Goal: Task Accomplishment & Management: Manage account settings

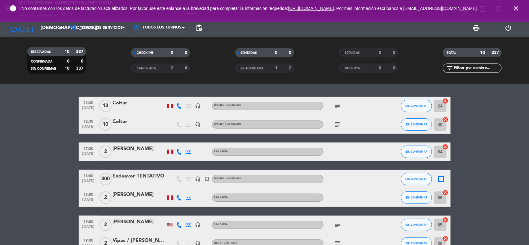
click at [516, 9] on icon "close" at bounding box center [515, 8] width 7 height 7
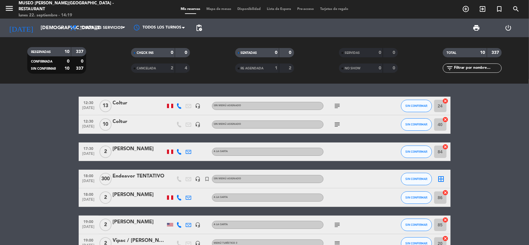
click at [496, 115] on bookings-row "12:30 [DATE] Coltur headset_mic Sin menú asignado subject SIN CONFIRMAR 24 canc…" at bounding box center [264, 211] width 529 height 229
click at [47, 26] on input "[DEMOGRAPHIC_DATA][DATE]" at bounding box center [69, 28] width 65 height 12
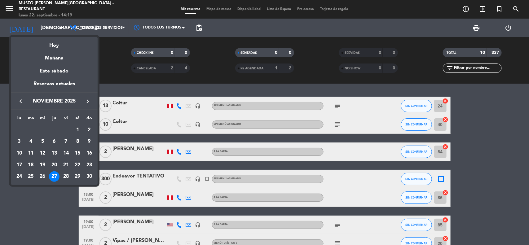
click at [19, 102] on icon "keyboard_arrow_left" at bounding box center [20, 101] width 7 height 7
click at [89, 140] on div "10" at bounding box center [89, 141] width 11 height 11
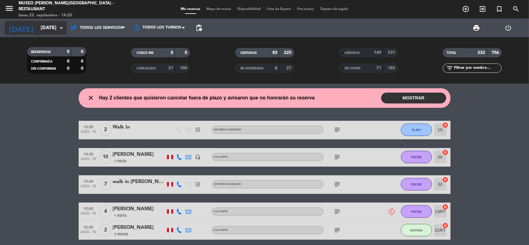
click at [56, 22] on div "[DATE] [DATE] arrow_drop_down" at bounding box center [36, 28] width 62 height 14
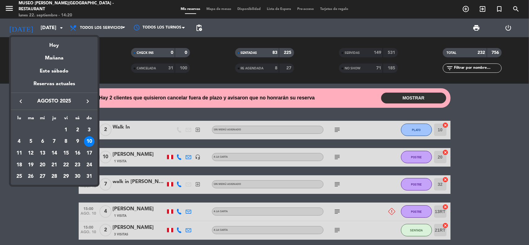
click at [84, 99] on icon "keyboard_arrow_right" at bounding box center [87, 101] width 7 height 7
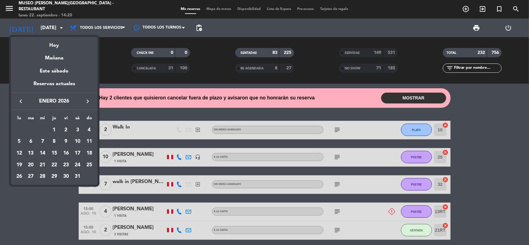
click at [84, 99] on icon "keyboard_arrow_right" at bounding box center [87, 101] width 7 height 7
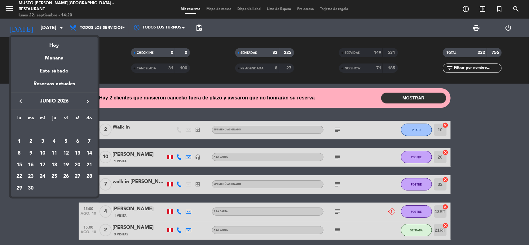
click at [85, 99] on icon "keyboard_arrow_right" at bounding box center [87, 101] width 7 height 7
click at [21, 153] on div "10" at bounding box center [19, 153] width 11 height 11
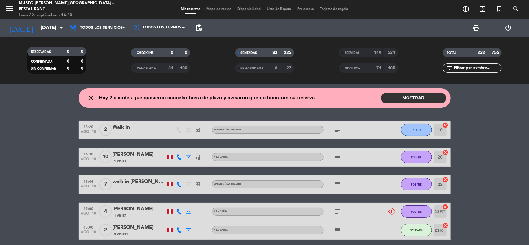
type input "[DATE]"
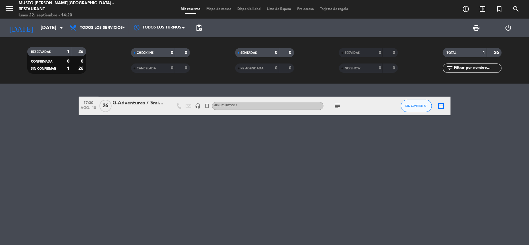
click at [333, 106] on span "subject" at bounding box center [337, 105] width 9 height 7
click at [337, 106] on icon "subject" at bounding box center [337, 105] width 7 height 7
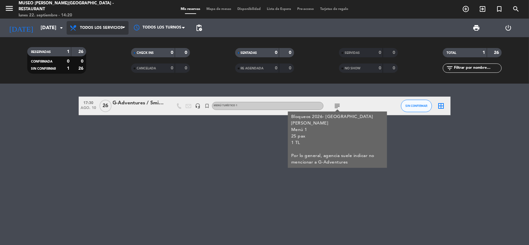
click at [108, 30] on span "Todos los servicios" at bounding box center [98, 28] width 62 height 14
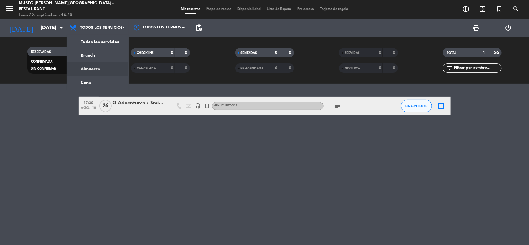
click at [106, 70] on div "menu [GEOGRAPHIC_DATA][PERSON_NAME] - Restaurant [DATE] 22. septiembre - 14:20 …" at bounding box center [264, 42] width 529 height 84
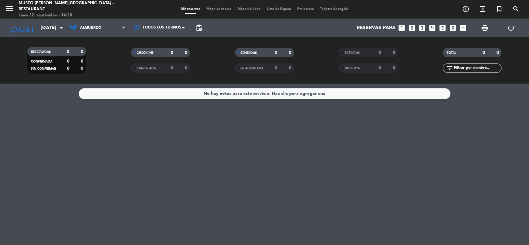
click at [433, 26] on icon "looks_4" at bounding box center [432, 28] width 8 height 8
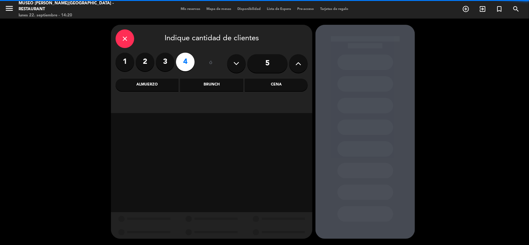
click at [276, 66] on input "5" at bounding box center [267, 63] width 40 height 19
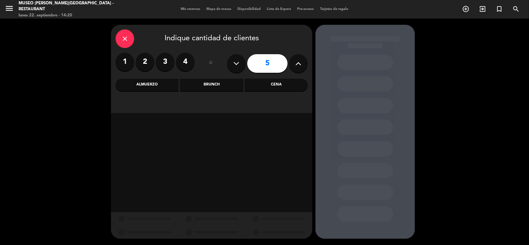
click at [164, 89] on div "Almuerzo" at bounding box center [147, 85] width 63 height 12
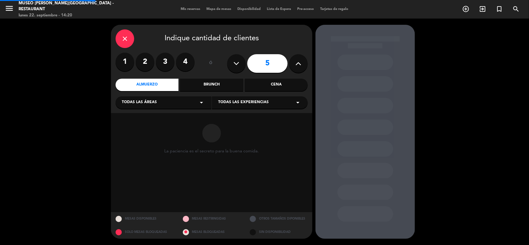
click at [156, 102] on span "Todas las áreas" at bounding box center [139, 102] width 35 height 6
click at [133, 128] on div "Jardines1" at bounding box center [163, 127] width 83 height 6
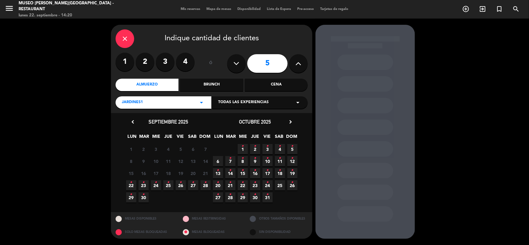
click at [290, 121] on icon "chevron_right" at bounding box center [290, 122] width 7 height 7
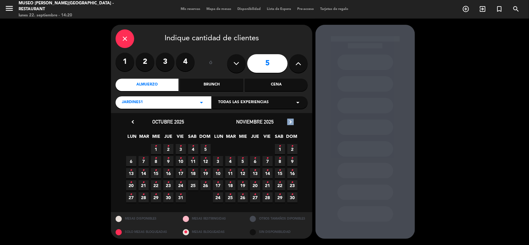
click at [290, 121] on icon "chevron_right" at bounding box center [290, 122] width 7 height 7
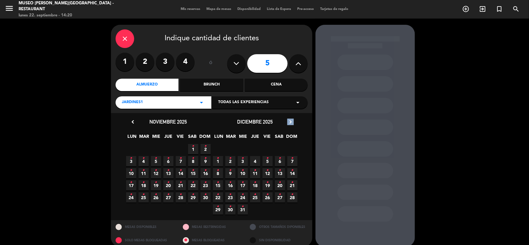
click at [290, 121] on icon "chevron_right" at bounding box center [290, 122] width 7 height 7
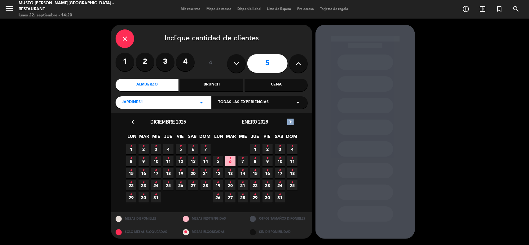
click at [290, 121] on icon "chevron_right" at bounding box center [290, 122] width 7 height 7
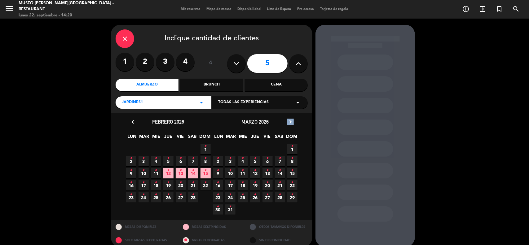
click at [290, 121] on icon "chevron_right" at bounding box center [290, 122] width 7 height 7
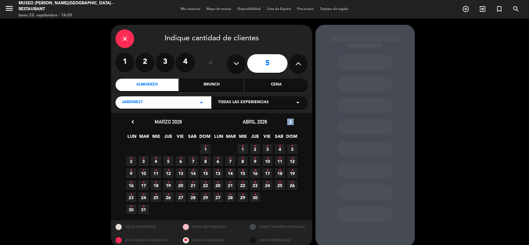
click at [290, 121] on icon "chevron_right" at bounding box center [290, 122] width 7 height 7
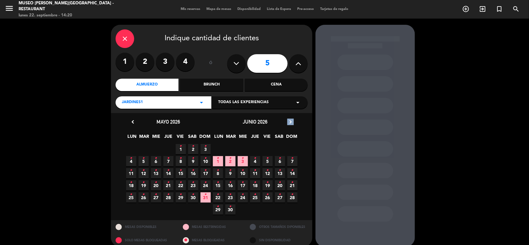
click at [290, 121] on icon "chevron_right" at bounding box center [290, 122] width 7 height 7
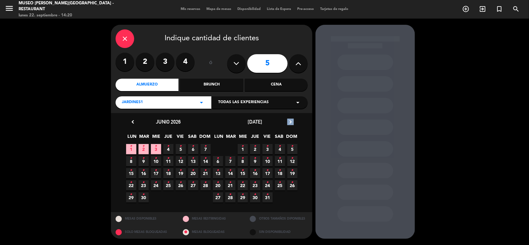
click at [290, 121] on icon "chevron_right" at bounding box center [290, 122] width 7 height 7
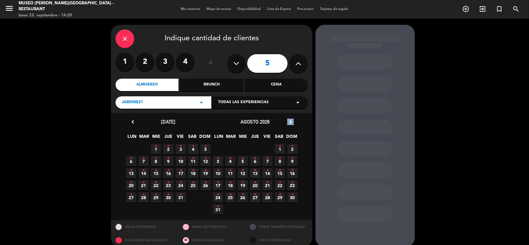
click at [290, 121] on icon "chevron_right" at bounding box center [290, 122] width 7 height 7
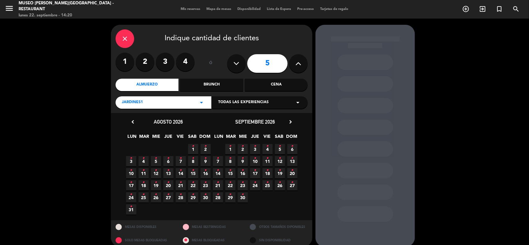
click at [133, 174] on span "10 •" at bounding box center [131, 173] width 10 height 10
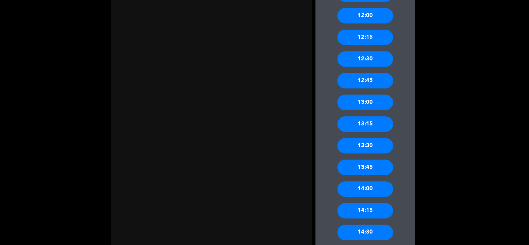
scroll to position [356, 0]
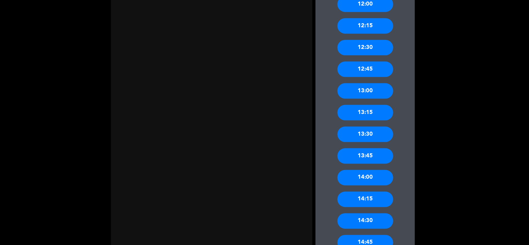
click at [377, 92] on div "13:00" at bounding box center [365, 90] width 56 height 15
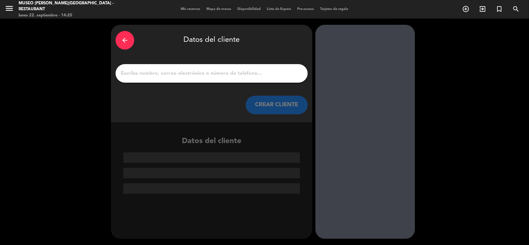
drag, startPoint x: 158, startPoint y: 73, endPoint x: 155, endPoint y: 68, distance: 5.3
click at [157, 73] on input "1" at bounding box center [211, 73] width 183 height 9
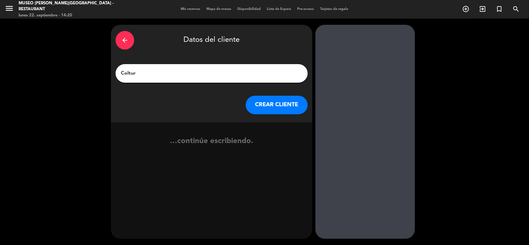
type input "Coltur"
click at [277, 111] on button "CREAR CLIENTE" at bounding box center [277, 105] width 62 height 19
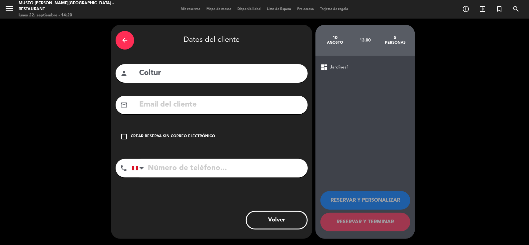
click at [202, 139] on div "Crear reserva sin correo electrónico" at bounding box center [173, 137] width 84 height 6
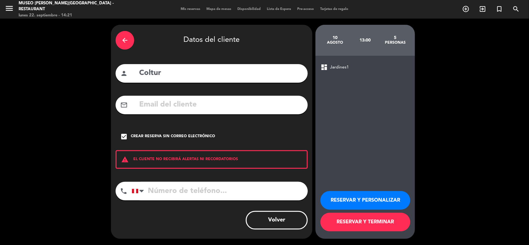
click at [378, 224] on button "RESERVAR Y TERMINAR" at bounding box center [365, 222] width 90 height 19
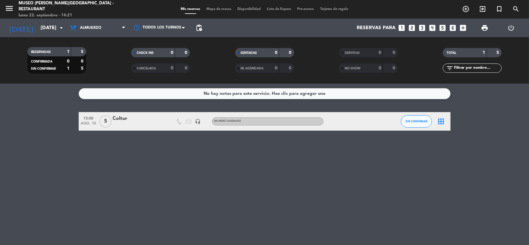
click at [129, 118] on div "Coltur" at bounding box center [139, 119] width 53 height 8
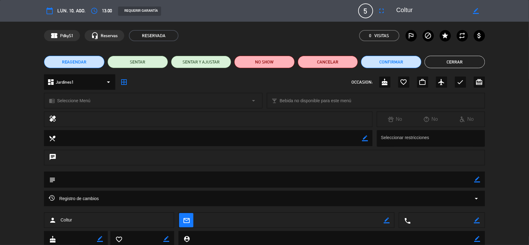
click at [478, 180] on icon "border_color" at bounding box center [477, 180] width 6 height 6
click at [451, 178] on textarea at bounding box center [264, 180] width 419 height 16
paste textarea "** RESERVAR ** R08/0291/26 - Mr. [PERSON_NAME] & Mr. [PERSON_NAME] x 4"
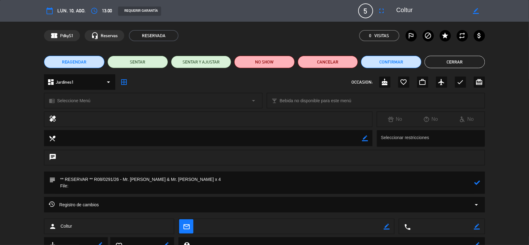
drag, startPoint x: 119, startPoint y: 180, endPoint x: 94, endPoint y: 181, distance: 24.8
click at [94, 181] on textarea at bounding box center [264, 183] width 419 height 22
click at [89, 189] on textarea at bounding box center [264, 183] width 419 height 22
paste textarea "R08/0291/26"
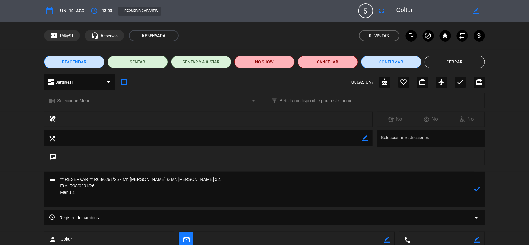
click at [90, 97] on div "chrome_reader_mode Seleccione Menú arrow_drop_down" at bounding box center [152, 100] width 217 height 15
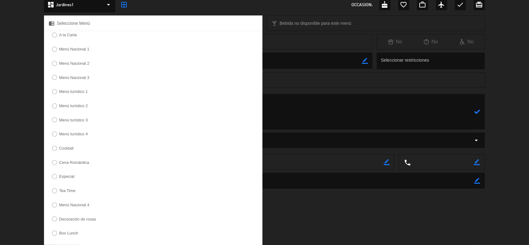
click at [77, 136] on label "Menú turístico 4" at bounding box center [73, 134] width 29 height 4
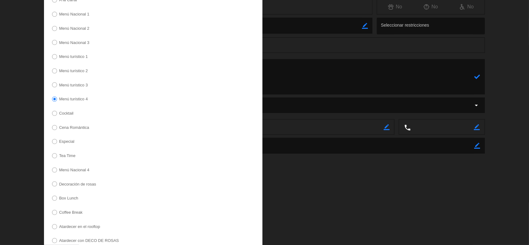
scroll to position [147, 0]
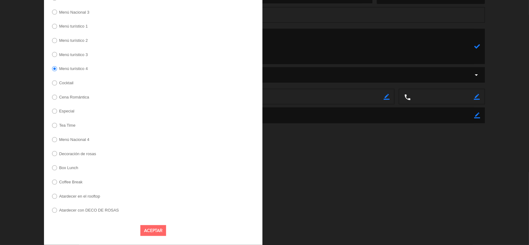
click at [149, 229] on button "Aceptar" at bounding box center [153, 230] width 26 height 11
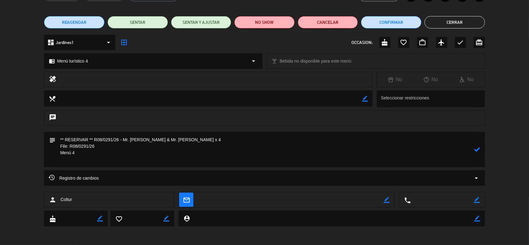
scroll to position [39, 0]
click at [67, 165] on textarea at bounding box center [264, 149] width 419 height 35
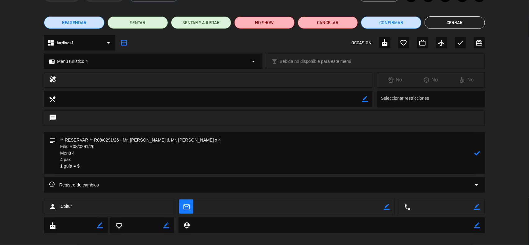
drag, startPoint x: 75, startPoint y: 159, endPoint x: 78, endPoint y: 160, distance: 3.4
click at [75, 160] on textarea at bounding box center [264, 153] width 419 height 42
click at [94, 157] on textarea at bounding box center [264, 153] width 419 height 42
click at [108, 164] on textarea at bounding box center [264, 153] width 419 height 42
type textarea "** RESERVAR ** R08/0291/26 - Mr. [PERSON_NAME] & Mr. [PERSON_NAME] x 4 File: R0…"
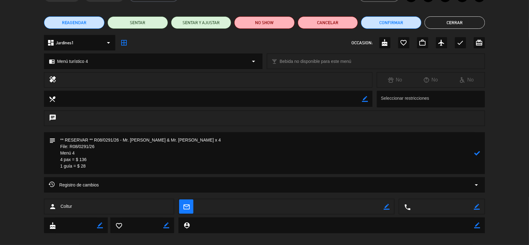
click at [479, 150] on icon at bounding box center [477, 153] width 6 height 6
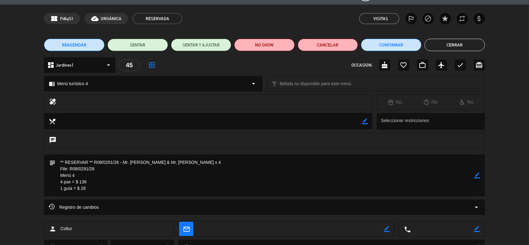
scroll to position [0, 0]
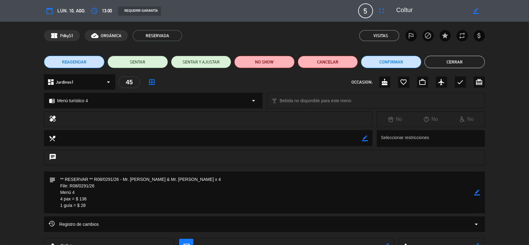
click at [480, 194] on icon "border_color" at bounding box center [477, 193] width 6 height 6
click at [478, 193] on icon "border_color" at bounding box center [477, 193] width 6 height 6
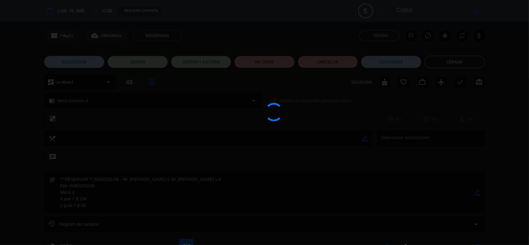
click at [478, 193] on div at bounding box center [264, 122] width 529 height 245
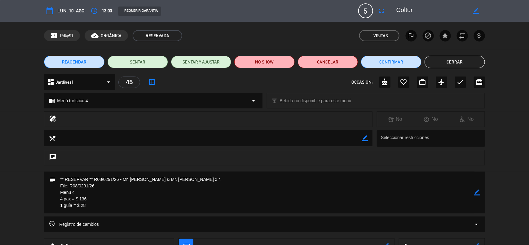
click at [465, 64] on button "Cerrar" at bounding box center [454, 62] width 60 height 12
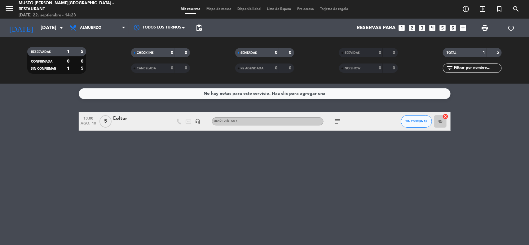
click at [484, 119] on bookings-row "13:00 [DATE] 5 Coltur headset_mic Menú turístico 4 subject SIN CONFIRMAR 45 can…" at bounding box center [264, 121] width 529 height 19
click at [45, 29] on input "[DATE]" at bounding box center [69, 28] width 65 height 12
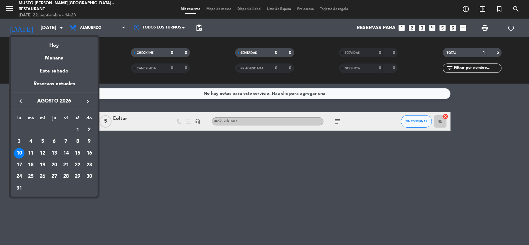
click at [20, 104] on icon "keyboard_arrow_left" at bounding box center [20, 101] width 7 height 7
click at [19, 104] on icon "keyboard_arrow_left" at bounding box center [20, 101] width 7 height 7
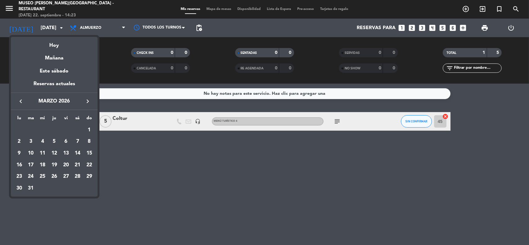
click at [19, 104] on icon "keyboard_arrow_left" at bounding box center [20, 101] width 7 height 7
click at [70, 175] on div "28" at bounding box center [66, 176] width 11 height 11
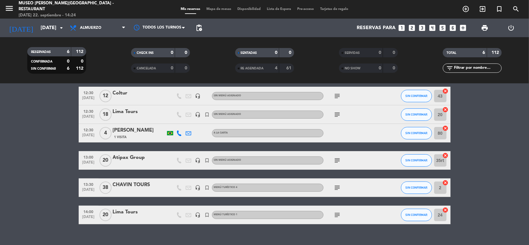
scroll to position [36, 0]
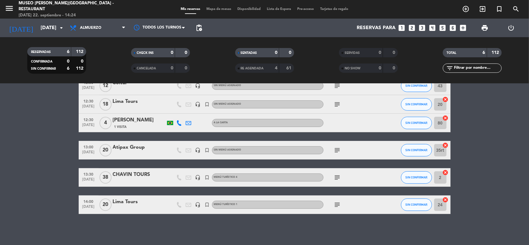
click at [126, 202] on div "Lima Tours" at bounding box center [139, 202] width 53 height 8
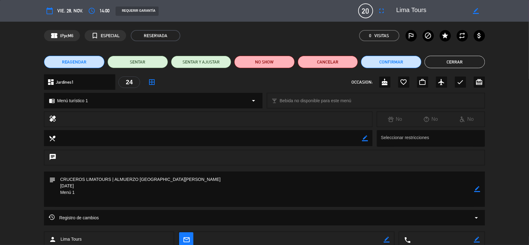
click at [479, 190] on icon "border_color" at bounding box center [477, 189] width 6 height 6
click at [479, 190] on icon at bounding box center [477, 189] width 6 height 6
click at [0, 0] on div at bounding box center [0, 0] width 0 height 0
click at [450, 61] on button "Cerrar" at bounding box center [454, 62] width 60 height 12
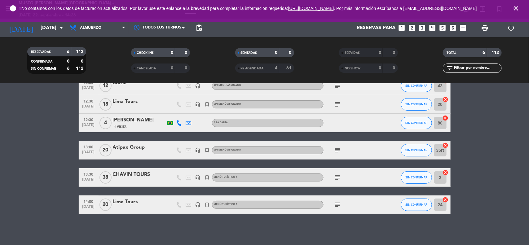
click at [515, 11] on icon "close" at bounding box center [515, 8] width 7 height 7
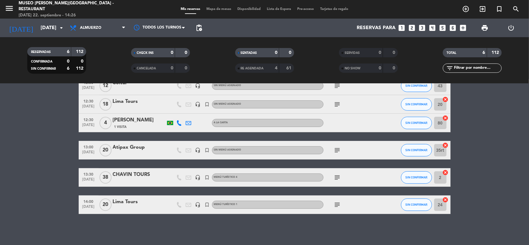
click at [510, 139] on bookings-row "12:30 [DATE] Coltur headset_mic Sin menú asignado subject SIN CONFIRMAR 43 canc…" at bounding box center [264, 146] width 529 height 138
click at [37, 26] on input "[DATE]" at bounding box center [69, 28] width 65 height 12
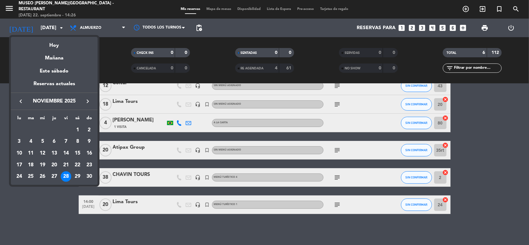
click at [86, 101] on icon "keyboard_arrow_right" at bounding box center [87, 101] width 7 height 7
click at [17, 101] on icon "keyboard_arrow_left" at bounding box center [20, 101] width 7 height 7
click at [18, 101] on icon "keyboard_arrow_left" at bounding box center [20, 101] width 7 height 7
click at [43, 141] on div "1" at bounding box center [42, 141] width 11 height 11
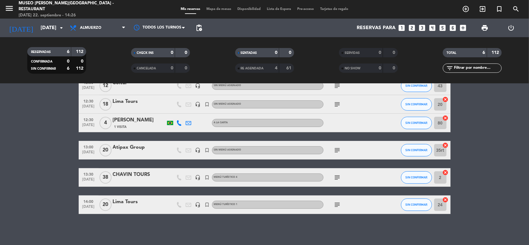
type input "[DATE]"
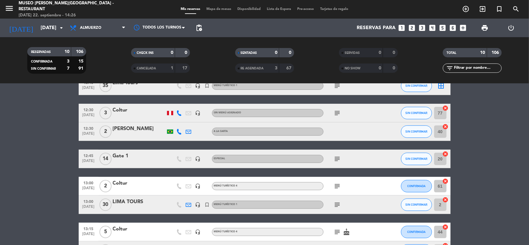
scroll to position [0, 0]
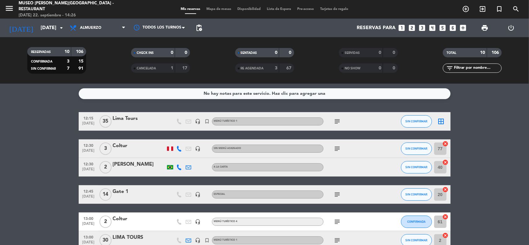
click at [130, 121] on div "Lima Tours" at bounding box center [139, 119] width 53 height 8
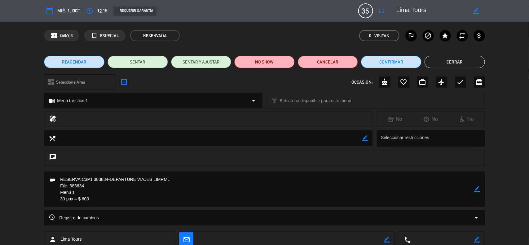
click at [79, 64] on span "REAGENDAR" at bounding box center [74, 62] width 25 height 7
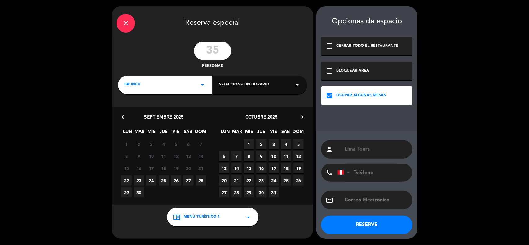
click at [246, 144] on span "1" at bounding box center [249, 144] width 10 height 10
click at [186, 87] on div "BRUNCH arrow_drop_down" at bounding box center [165, 85] width 94 height 19
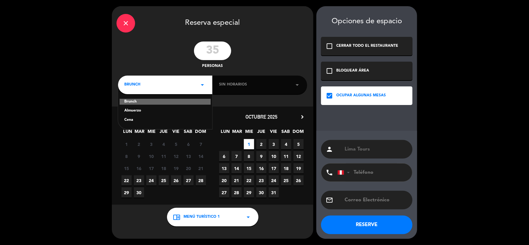
click at [135, 111] on div "Almuerzo" at bounding box center [165, 111] width 82 height 6
click at [235, 80] on div "Sin horarios arrow_drop_down" at bounding box center [260, 85] width 94 height 19
click at [233, 84] on span "Sin horarios" at bounding box center [233, 85] width 28 height 6
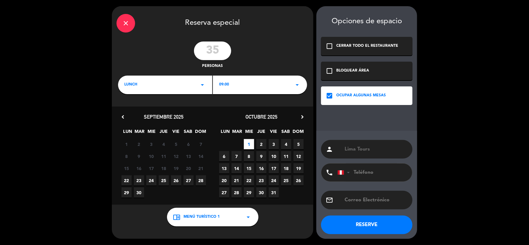
click at [230, 87] on div "09:00 arrow_drop_down" at bounding box center [260, 85] width 94 height 19
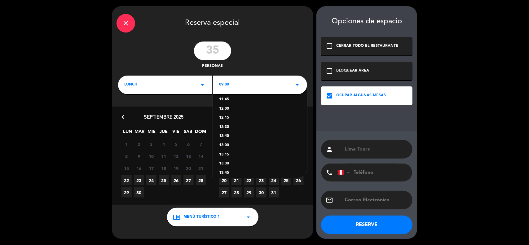
scroll to position [116, 0]
click at [227, 151] on div "13:30" at bounding box center [260, 150] width 82 height 6
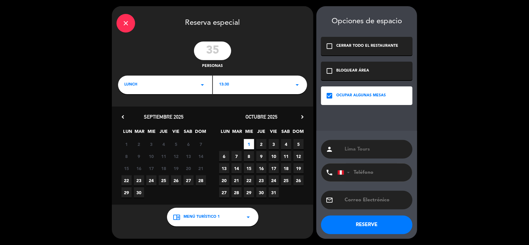
click at [385, 225] on button "RESERVE" at bounding box center [366, 225] width 91 height 19
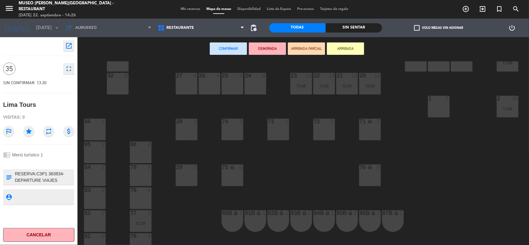
scroll to position [116, 0]
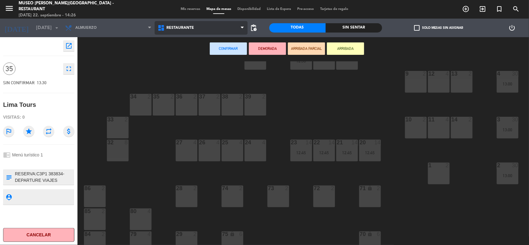
click at [201, 33] on span "Restaurante" at bounding box center [201, 28] width 93 height 14
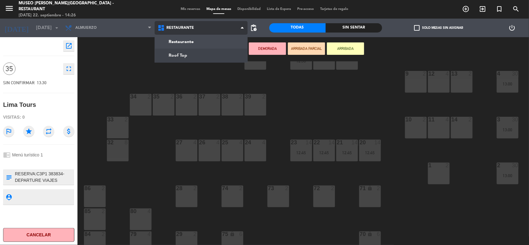
click at [204, 57] on ng-component "menu [GEOGRAPHIC_DATA][PERSON_NAME] - Restaurant [DATE] 22. septiembre - 14:26 …" at bounding box center [264, 123] width 529 height 246
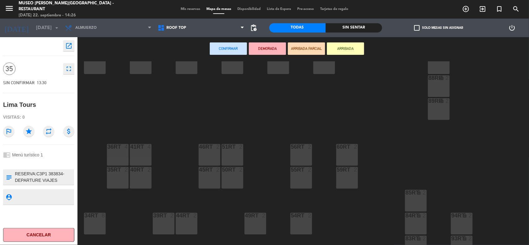
scroll to position [232, 0]
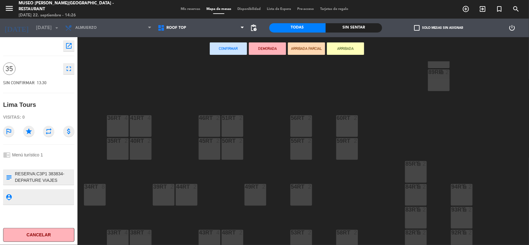
click at [136, 130] on div "41RT 4" at bounding box center [141, 126] width 22 height 22
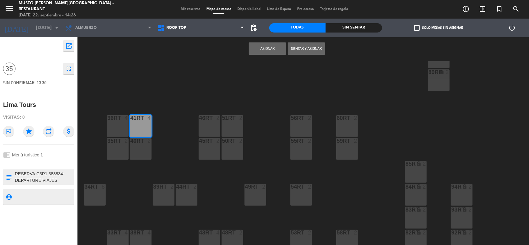
click at [136, 154] on div "40RT 2" at bounding box center [141, 149] width 22 height 22
click at [119, 150] on div "35rt 2" at bounding box center [118, 149] width 22 height 22
click at [119, 126] on div "36rt 4" at bounding box center [118, 126] width 22 height 22
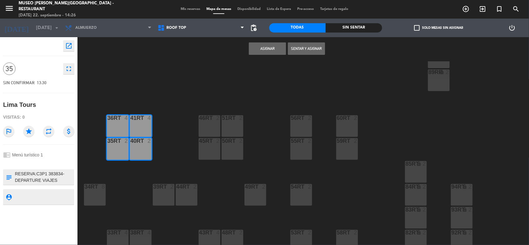
click at [93, 194] on div "34rt 8" at bounding box center [95, 195] width 22 height 22
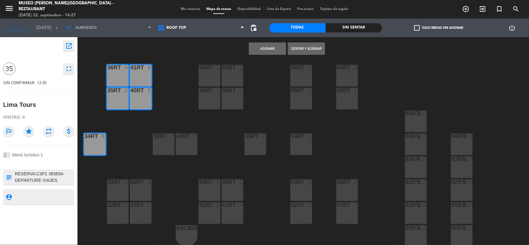
scroll to position [283, 0]
click at [118, 193] on div "33rt 4" at bounding box center [118, 190] width 22 height 22
click at [118, 206] on div at bounding box center [117, 205] width 10 height 6
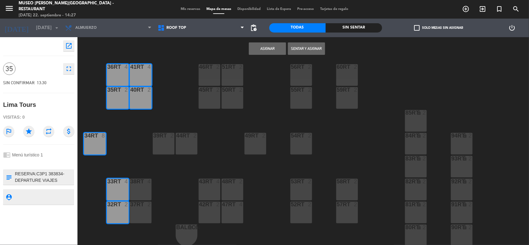
click at [133, 207] on div "37rt 2" at bounding box center [141, 205] width 22 height 6
click at [136, 194] on div "38rt 4" at bounding box center [141, 190] width 22 height 22
click at [266, 50] on button "Asignar" at bounding box center [267, 48] width 37 height 12
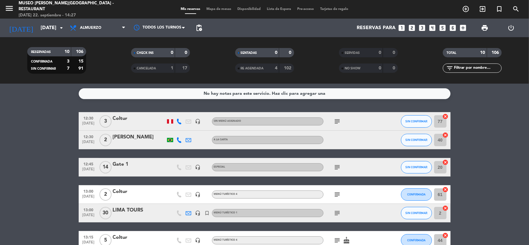
click at [493, 155] on bookings-row "12:30 [DATE] 3 Coltur headset_mic Sin menú asignado subject SIN CONFIRMAR 77 ca…" at bounding box center [264, 226] width 529 height 229
click at [470, 70] on input "text" at bounding box center [477, 68] width 48 height 7
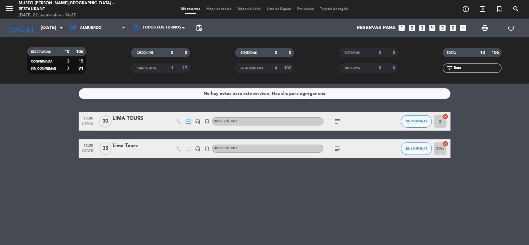
type input "lima"
click at [140, 148] on div "Lima Tours" at bounding box center [139, 146] width 53 height 8
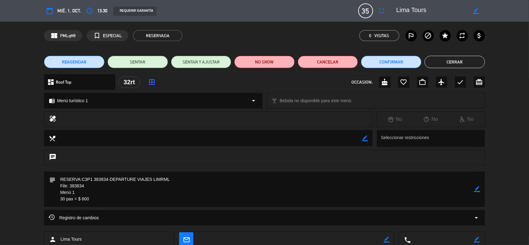
click at [435, 58] on button "Cerrar" at bounding box center [454, 62] width 60 height 12
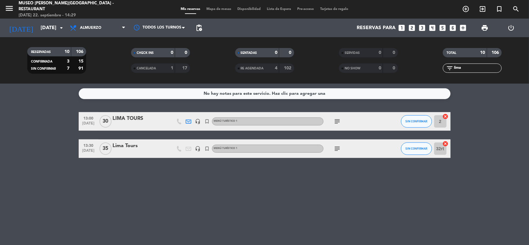
drag, startPoint x: 464, startPoint y: 69, endPoint x: 428, endPoint y: 68, distance: 35.3
click at [433, 69] on div "filter_list lima" at bounding box center [472, 68] width 104 height 9
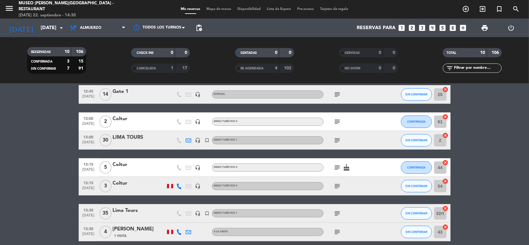
scroll to position [77, 0]
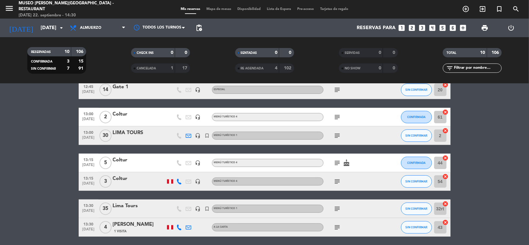
click at [335, 160] on icon "subject" at bounding box center [337, 162] width 7 height 7
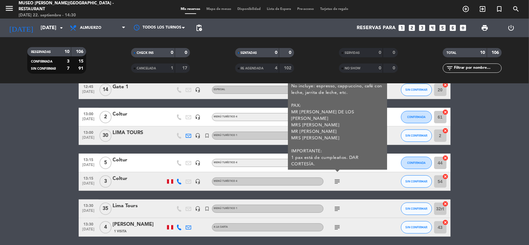
click at [485, 188] on bookings-row "12:30 [DATE] 3 Coltur headset_mic Sin menú asignado subject SIN CONFIRMAR 77 ca…" at bounding box center [264, 149] width 529 height 229
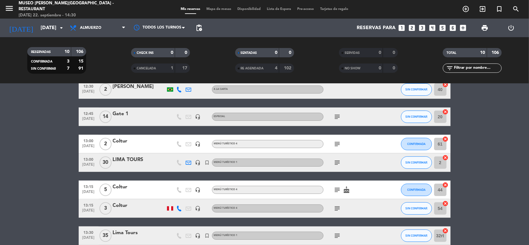
scroll to position [0, 0]
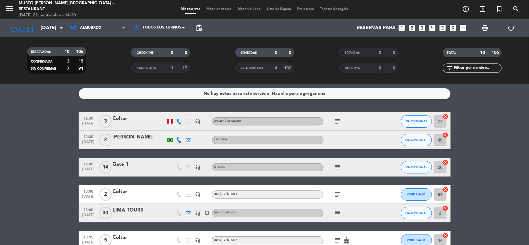
click at [216, 10] on span "Mapa de mesas" at bounding box center [218, 8] width 31 height 3
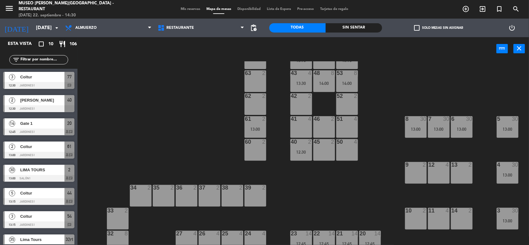
scroll to position [39, 0]
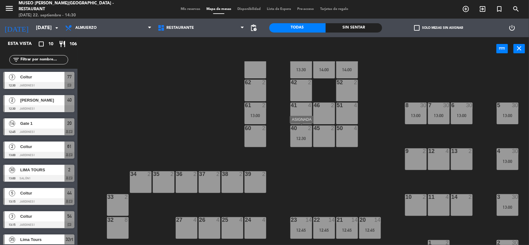
click at [298, 138] on div "12:30" at bounding box center [301, 138] width 22 height 4
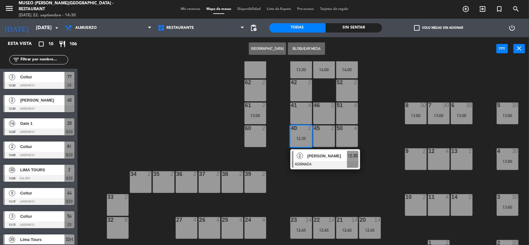
click at [312, 161] on div at bounding box center [325, 164] width 67 height 7
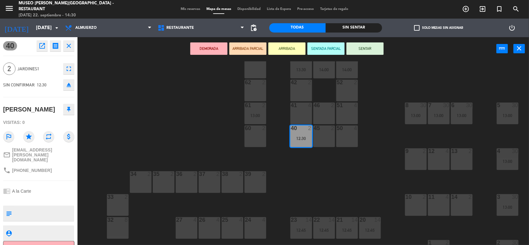
click at [257, 73] on div "63 2" at bounding box center [255, 68] width 22 height 22
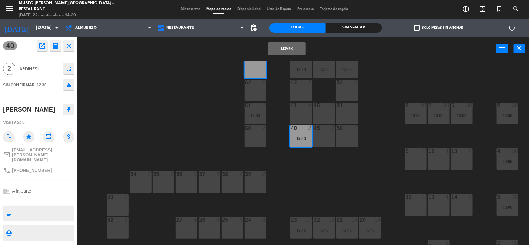
click at [280, 48] on button "Mover" at bounding box center [286, 48] width 37 height 12
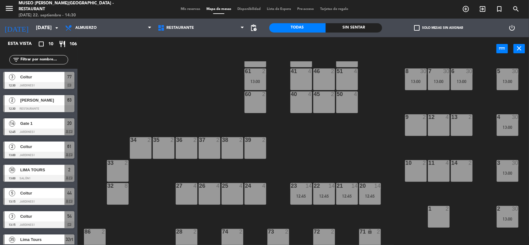
scroll to position [116, 0]
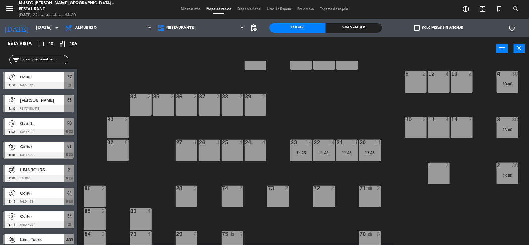
click at [324, 154] on div "12:45" at bounding box center [324, 153] width 22 height 4
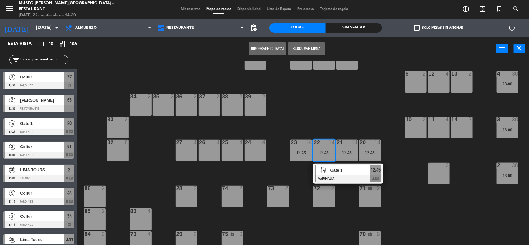
click at [341, 173] on span "Gate 1" at bounding box center [350, 170] width 40 height 7
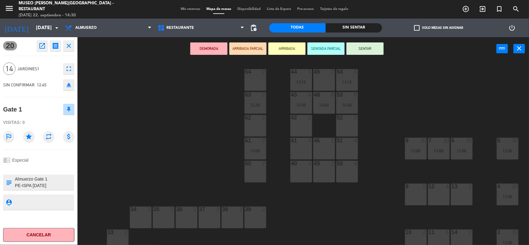
scroll to position [0, 0]
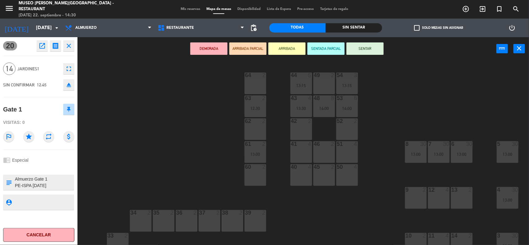
click at [389, 173] on div "44 5 13:15 49 2 54 3 13:15 64 2 48 8 14:00 53 8 14:00 63 2 12:30 43 4 13:30 62 …" at bounding box center [306, 153] width 446 height 185
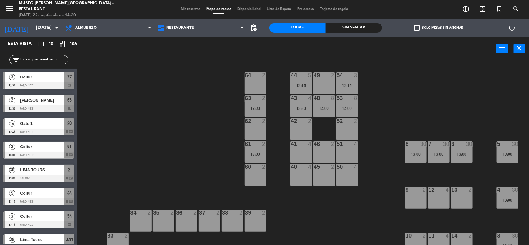
scroll to position [39, 0]
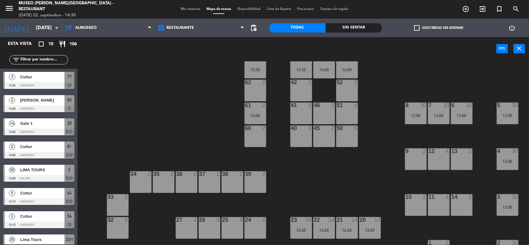
click at [380, 92] on div "44 5 13:15 49 2 54 3 13:15 64 2 48 8 14:00 53 8 14:00 63 2 12:30 43 4 13:30 62 …" at bounding box center [306, 153] width 446 height 185
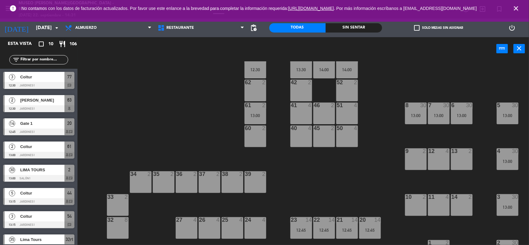
click at [519, 10] on icon "close" at bounding box center [515, 8] width 7 height 7
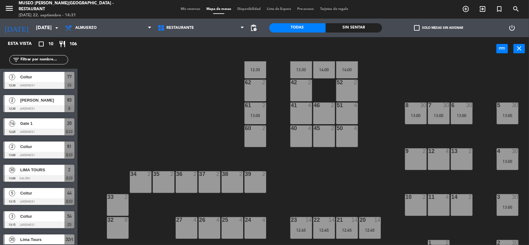
click at [191, 10] on span "Mis reservas" at bounding box center [191, 8] width 26 height 3
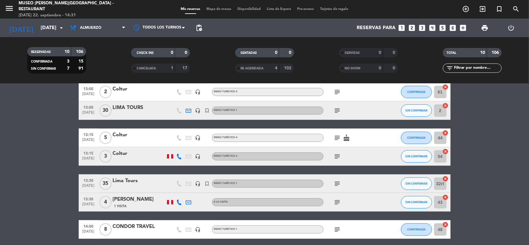
scroll to position [116, 0]
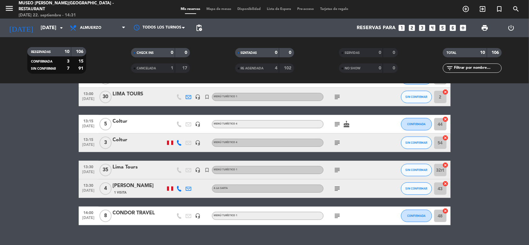
click at [136, 172] on div at bounding box center [139, 174] width 53 height 5
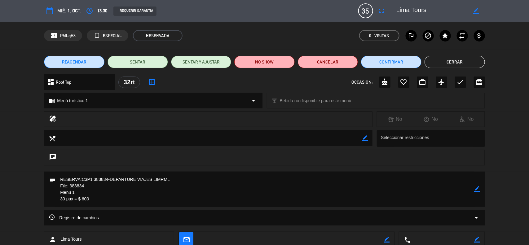
drag, startPoint x: 84, startPoint y: 188, endPoint x: 70, endPoint y: 187, distance: 14.3
click at [70, 187] on textarea at bounding box center [264, 189] width 419 height 35
click at [479, 190] on icon "border_color" at bounding box center [477, 189] width 6 height 6
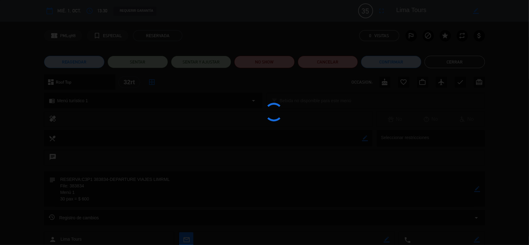
click at [479, 190] on div at bounding box center [264, 122] width 529 height 245
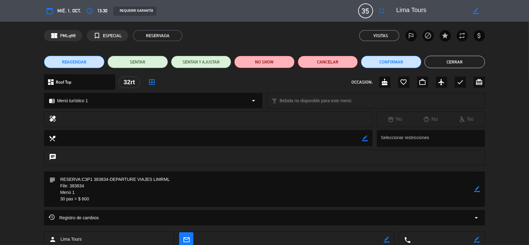
drag, startPoint x: 84, startPoint y: 186, endPoint x: 70, endPoint y: 186, distance: 13.9
click at [70, 186] on textarea at bounding box center [264, 189] width 419 height 35
click at [475, 189] on icon "border_color" at bounding box center [477, 189] width 6 height 6
click at [58, 179] on textarea at bounding box center [264, 189] width 419 height 35
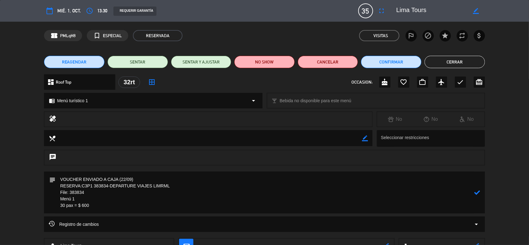
click at [476, 191] on icon at bounding box center [477, 193] width 6 height 6
drag, startPoint x: 68, startPoint y: 203, endPoint x: 54, endPoint y: 194, distance: 16.1
click at [54, 194] on div "subject border_color" at bounding box center [264, 193] width 441 height 42
click at [477, 195] on icon "border_color" at bounding box center [477, 193] width 6 height 6
click at [476, 193] on icon at bounding box center [477, 193] width 6 height 6
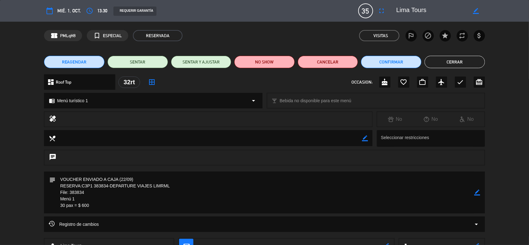
click at [479, 192] on icon "border_color" at bounding box center [477, 193] width 6 height 6
click at [65, 204] on textarea at bounding box center [264, 193] width 419 height 42
type textarea "VOUCHER ENVIADO A CAJA (22/09) RESERVA:C3P1 383834-DEPARTURE VIAJES LIMRML File…"
click at [506, 176] on div "subject" at bounding box center [264, 194] width 529 height 45
click at [477, 190] on icon at bounding box center [477, 193] width 6 height 6
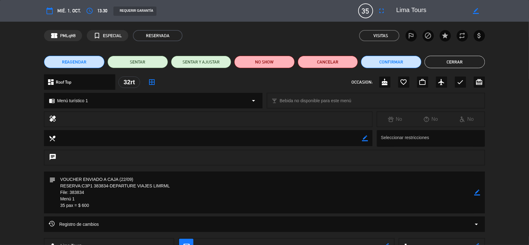
click at [478, 191] on icon "border_color" at bounding box center [477, 193] width 6 height 6
click at [389, 62] on button "Confirmar" at bounding box center [391, 62] width 60 height 12
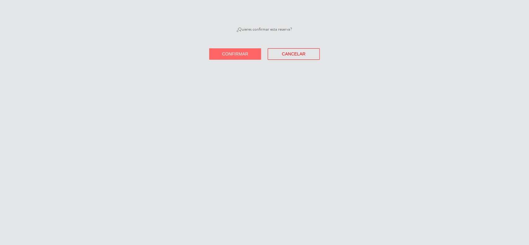
click at [244, 53] on span "Confirmar" at bounding box center [235, 53] width 26 height 5
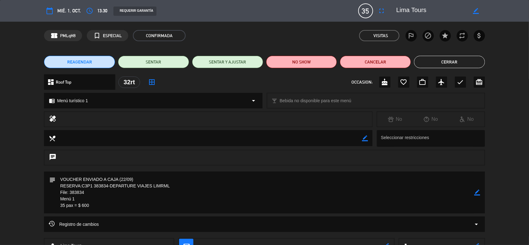
click at [480, 191] on icon "border_color" at bounding box center [477, 193] width 6 height 6
click at [479, 192] on icon at bounding box center [477, 193] width 6 height 6
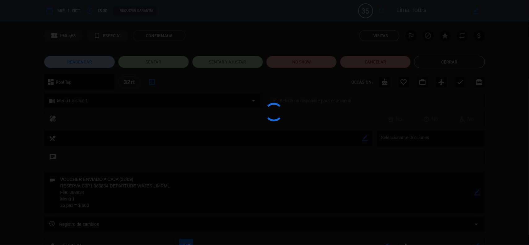
click at [479, 192] on div at bounding box center [264, 122] width 529 height 245
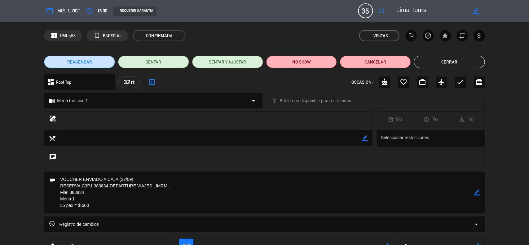
click at [440, 64] on button "Cerrar" at bounding box center [449, 62] width 71 height 12
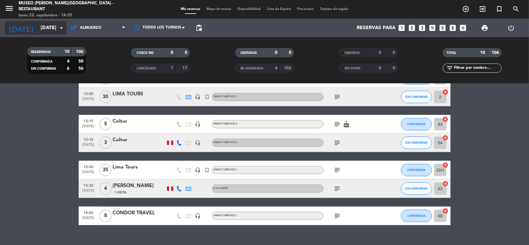
click at [41, 30] on input "[DATE]" at bounding box center [69, 28] width 65 height 12
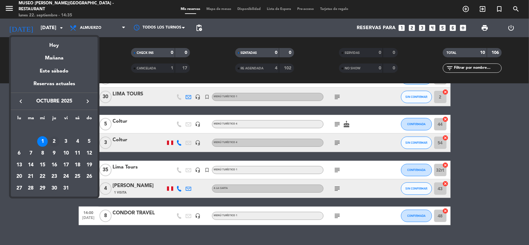
click at [55, 143] on div "2" at bounding box center [54, 141] width 11 height 11
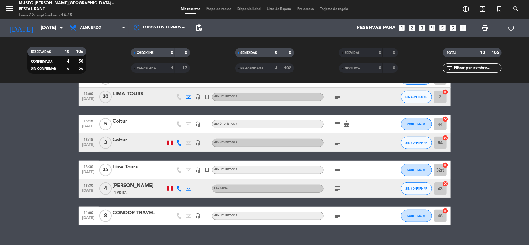
type input "[DEMOGRAPHIC_DATA][DATE]"
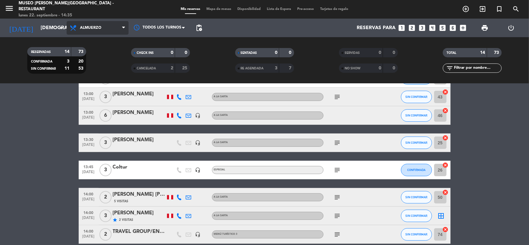
click at [103, 27] on span "Almuerzo" at bounding box center [98, 28] width 62 height 14
click at [90, 85] on ng-component "menu [GEOGRAPHIC_DATA][PERSON_NAME] - Restaurant [DATE] 22. septiembre - 14:35 …" at bounding box center [264, 122] width 529 height 245
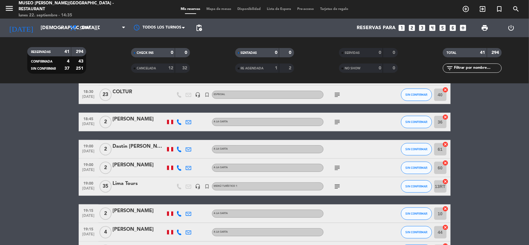
scroll to position [232, 0]
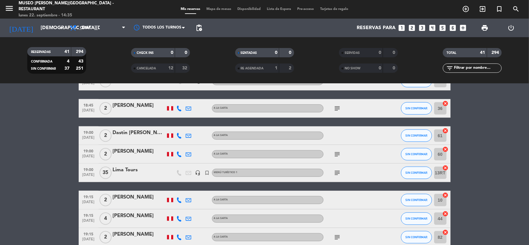
click at [134, 169] on div "Lima Tours" at bounding box center [139, 170] width 53 height 8
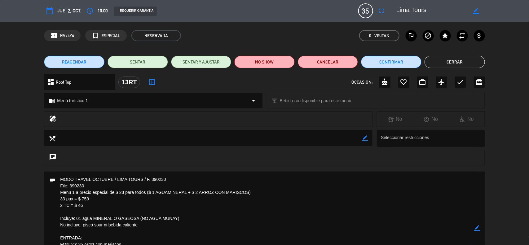
click at [13, 211] on div "subject border_color" at bounding box center [264, 230] width 529 height 116
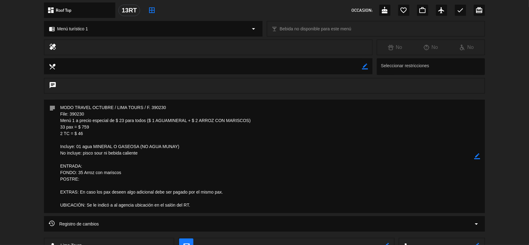
scroll to position [77, 0]
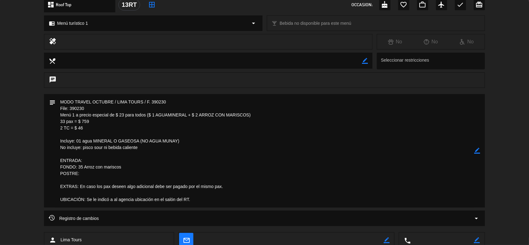
click at [477, 151] on icon "border_color" at bounding box center [477, 151] width 6 height 6
click at [110, 162] on textarea at bounding box center [264, 150] width 419 height 113
click at [88, 175] on textarea at bounding box center [264, 150] width 419 height 113
click at [116, 200] on textarea at bounding box center [264, 150] width 419 height 113
click at [204, 202] on textarea at bounding box center [264, 150] width 419 height 113
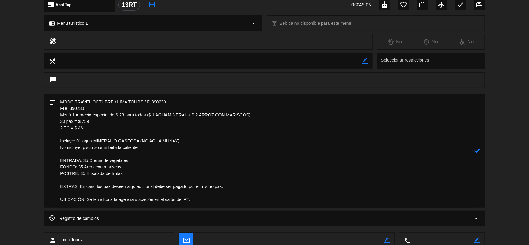
type textarea "MODO TRAVEL OCTUBRE / LIMA TOURS / F. 390230 File: 390230 Menú 1 a precio espec…"
click at [476, 150] on icon at bounding box center [477, 151] width 6 height 6
click at [476, 151] on icon "border_color" at bounding box center [477, 151] width 6 height 6
click at [195, 202] on textarea at bounding box center [264, 150] width 419 height 113
click at [477, 151] on icon at bounding box center [477, 151] width 6 height 6
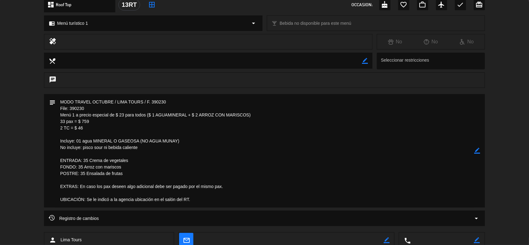
click at [364, 61] on icon "border_color" at bounding box center [365, 61] width 6 height 6
click at [324, 62] on textarea at bounding box center [208, 61] width 306 height 16
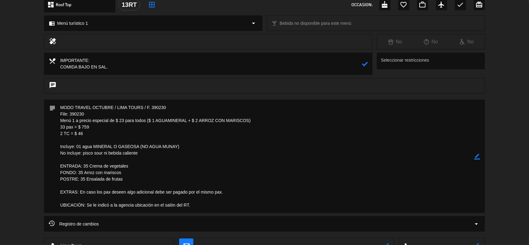
type textarea "IMPORTANTE: COMIDA BAJO EN SAL."
click at [362, 64] on icon at bounding box center [365, 64] width 6 height 6
drag, startPoint x: 120, startPoint y: 68, endPoint x: 44, endPoint y: 55, distance: 77.0
click at [44, 55] on div "local_dining border_color" at bounding box center [208, 64] width 328 height 22
click at [477, 156] on icon "border_color" at bounding box center [477, 157] width 6 height 6
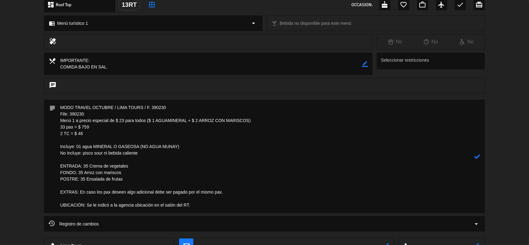
click at [60, 106] on textarea at bounding box center [264, 156] width 419 height 113
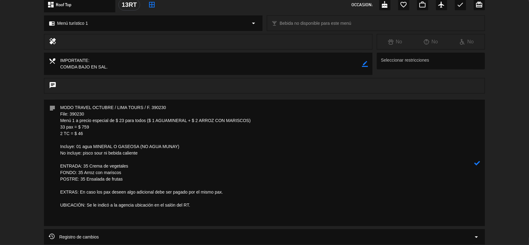
paste textarea "IMPORTANTE: COMIDA BAJO EN SAL."
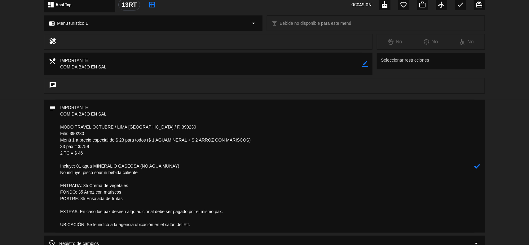
type textarea "IMPORTANTE: COMIDA BAJO EN SAL. MODO TRAVEL OCTUBRE / LIMA [GEOGRAPHIC_DATA] / …"
click at [478, 164] on icon at bounding box center [477, 166] width 6 height 6
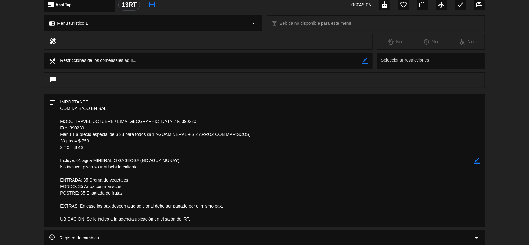
click at [478, 158] on icon "border_color" at bounding box center [477, 161] width 6 height 6
click at [214, 220] on textarea at bounding box center [264, 160] width 419 height 133
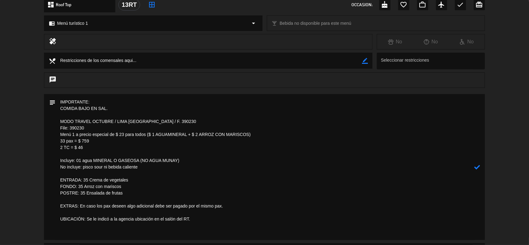
paste textarea "RESTRICCIONES ALIMENTICIAS: MS. [PERSON_NAME]/[GEOGRAPHIC_DATA] NO BEEF,NO LAMB…"
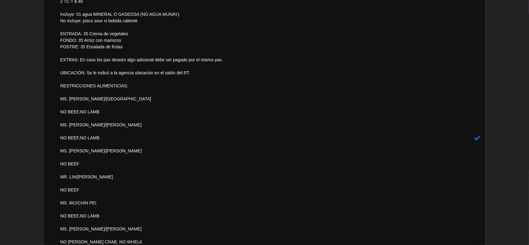
scroll to position [223, 0]
click at [56, 114] on textarea at bounding box center [264, 138] width 419 height 380
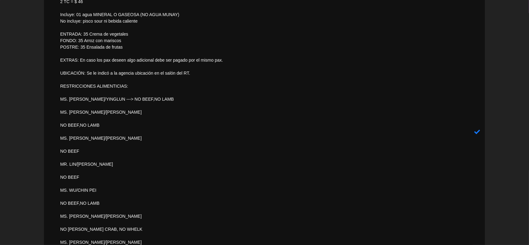
click at [58, 112] on textarea at bounding box center [264, 131] width 419 height 367
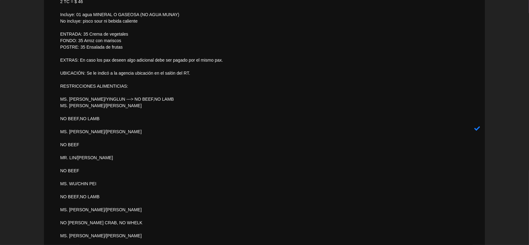
click at [59, 118] on textarea at bounding box center [264, 128] width 419 height 361
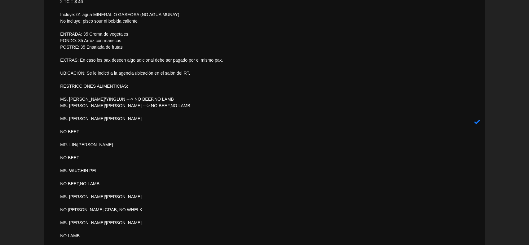
click at [58, 120] on textarea at bounding box center [264, 122] width 419 height 348
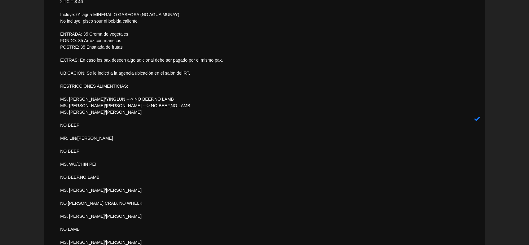
click at [59, 124] on textarea at bounding box center [264, 118] width 419 height 341
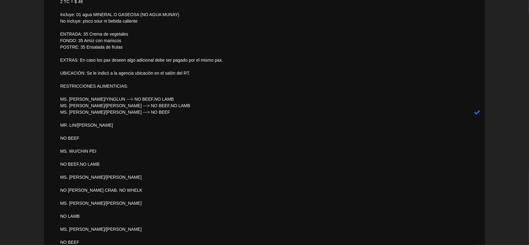
click at [60, 125] on textarea at bounding box center [264, 112] width 419 height 328
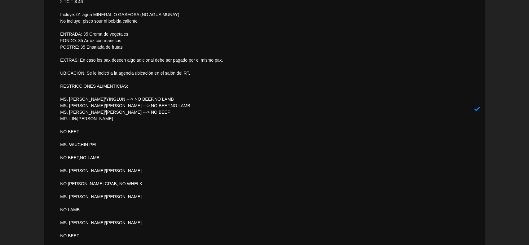
click at [61, 134] on textarea at bounding box center [264, 109] width 419 height 322
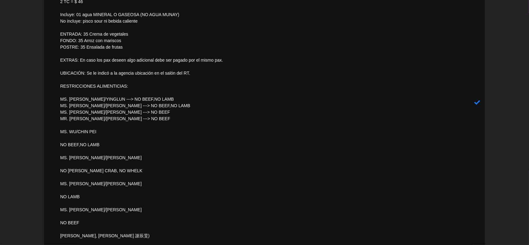
click at [59, 131] on textarea at bounding box center [264, 102] width 419 height 309
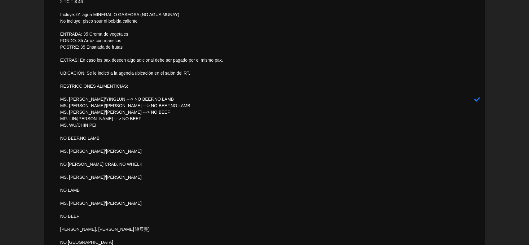
click at [58, 137] on textarea at bounding box center [264, 99] width 419 height 302
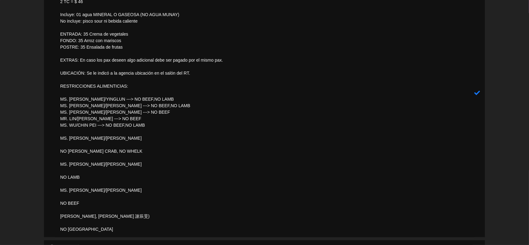
click at [58, 137] on textarea at bounding box center [264, 92] width 419 height 289
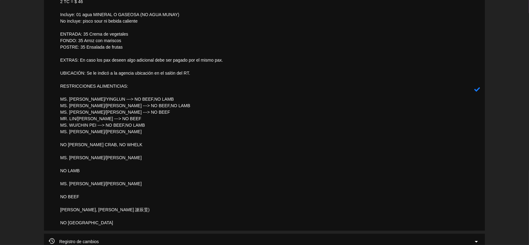
click at [58, 143] on textarea at bounding box center [264, 89] width 419 height 283
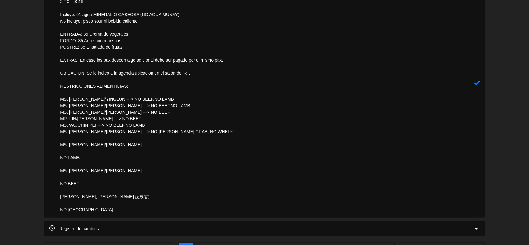
click at [61, 144] on textarea at bounding box center [264, 83] width 419 height 270
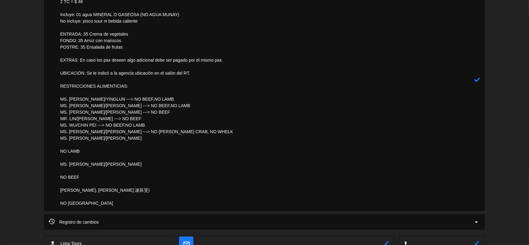
click at [61, 151] on textarea at bounding box center [264, 79] width 419 height 263
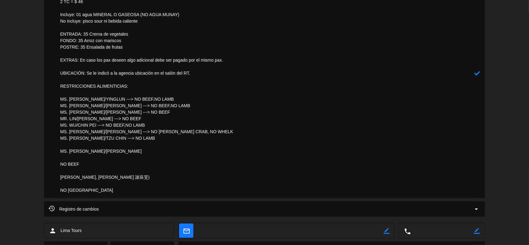
click at [59, 152] on textarea at bounding box center [264, 73] width 419 height 250
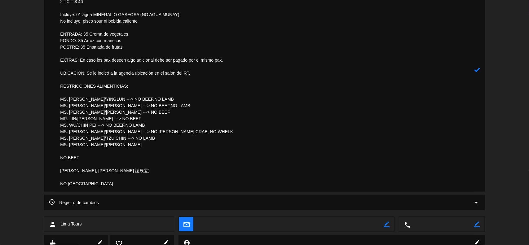
click at [59, 159] on textarea at bounding box center [264, 70] width 419 height 244
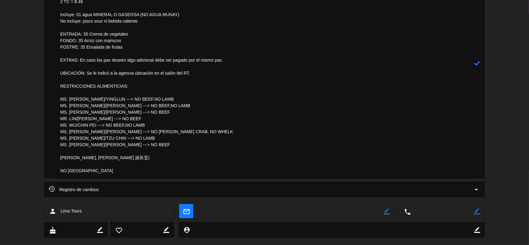
click at [57, 160] on textarea at bounding box center [264, 63] width 419 height 231
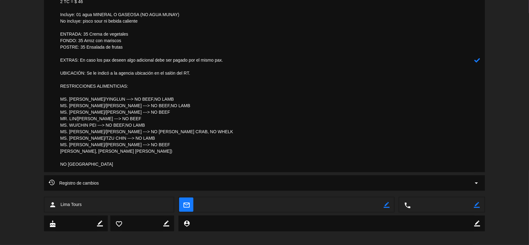
click at [56, 166] on textarea at bounding box center [264, 60] width 419 height 224
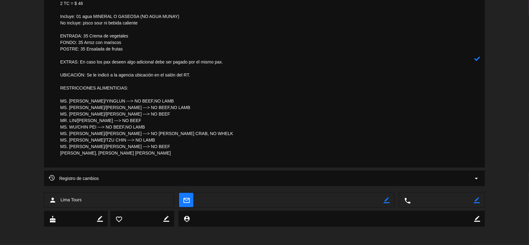
scroll to position [215, 0]
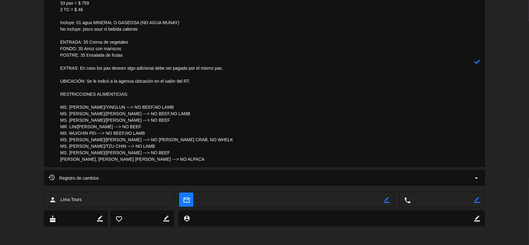
click at [106, 160] on textarea at bounding box center [264, 61] width 419 height 211
type textarea "IMPORTANTE: COMIDA BAJO EN SAL. MODO TRAVEL OCTUBRE / LIMA [GEOGRAPHIC_DATA] / …"
click at [477, 64] on icon at bounding box center [477, 62] width 6 height 6
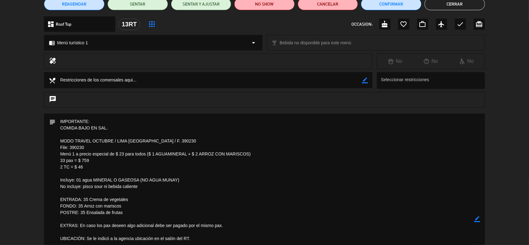
scroll to position [0, 0]
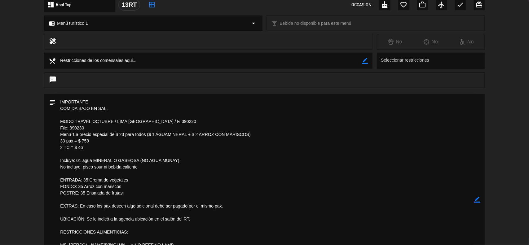
click at [476, 198] on icon "border_color" at bounding box center [477, 200] width 6 height 6
click at [476, 198] on icon at bounding box center [477, 200] width 6 height 6
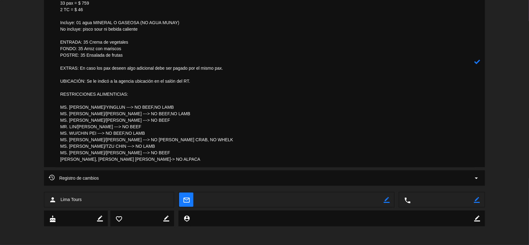
click at [0, 0] on div at bounding box center [0, 0] width 0 height 0
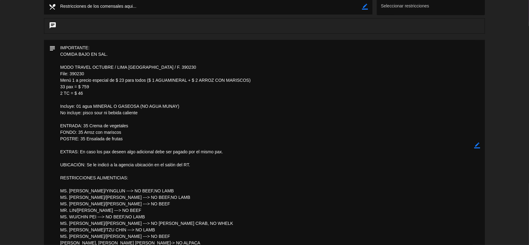
scroll to position [0, 0]
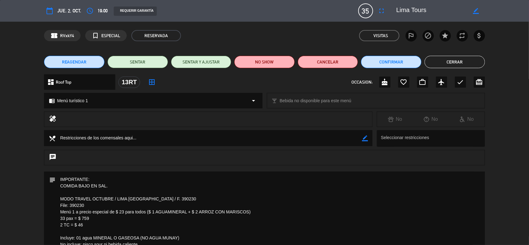
click at [151, 81] on icon "border_all" at bounding box center [151, 81] width 7 height 7
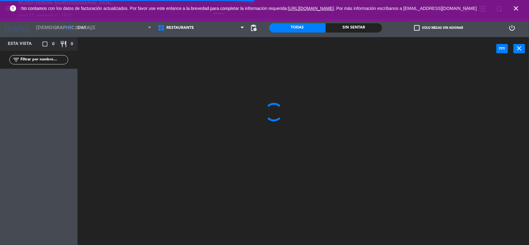
click at [515, 9] on icon "close" at bounding box center [515, 8] width 7 height 7
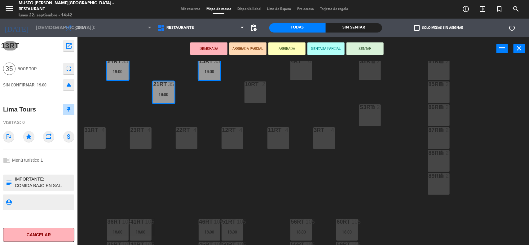
scroll to position [12, 0]
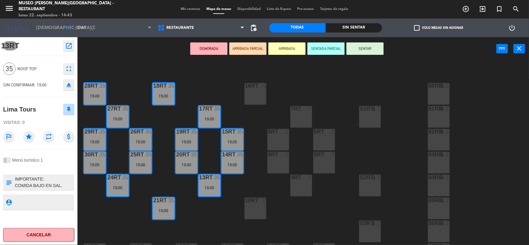
click at [296, 93] on div "18RT 35 19:00 16RT 4 28RT 35 19:00 80RR lock 2 27RT 35 19:00 7RT 5 S1RT lock 2 …" at bounding box center [306, 153] width 446 height 185
click at [211, 224] on div "18RT 35 19:00 16RT 4 28RT 35 19:00 80RR lock 2 27RT 35 19:00 7RT 5 S1RT lock 2 …" at bounding box center [306, 153] width 446 height 185
click at [191, 8] on span "Mis reservas" at bounding box center [191, 8] width 26 height 3
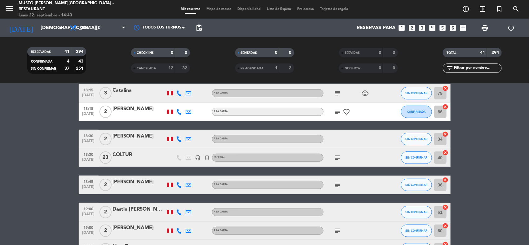
scroll to position [194, 0]
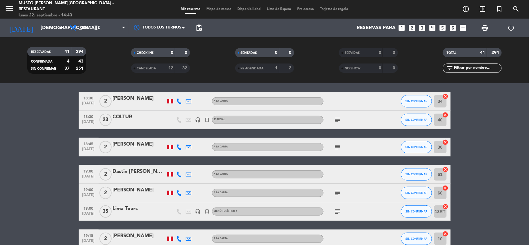
click at [133, 206] on div "Lima Tours" at bounding box center [139, 209] width 53 height 8
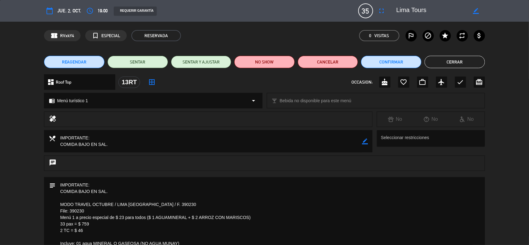
click at [364, 143] on icon "border_color" at bounding box center [365, 141] width 6 height 6
click at [140, 150] on textarea at bounding box center [208, 141] width 306 height 22
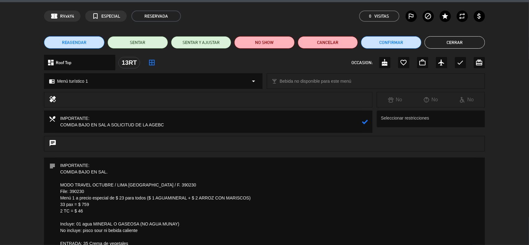
scroll to position [39, 0]
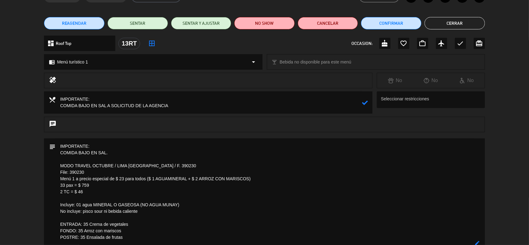
drag, startPoint x: 171, startPoint y: 108, endPoint x: 107, endPoint y: 103, distance: 64.0
click at [107, 103] on textarea at bounding box center [208, 102] width 306 height 22
type textarea "IMPORTANTE: COMIDA BAJO EN SAL A SOLICITUD DE LA AGENCIA"
click at [115, 152] on textarea at bounding box center [264, 243] width 419 height 211
click at [476, 244] on icon "border_color" at bounding box center [477, 244] width 6 height 6
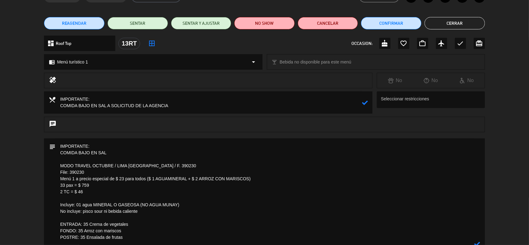
paste textarea "A SOLICITUD DE LA AGENCIA"
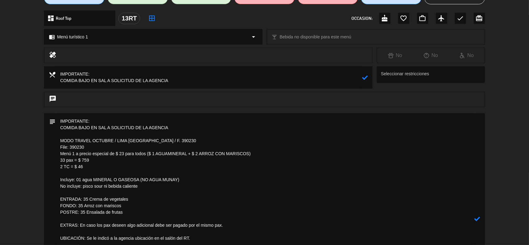
scroll to position [77, 0]
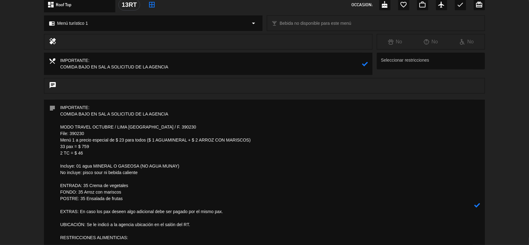
type textarea "IMPORTANTE: COMIDA BAJO EN SAL A SOLICITUD DE LA AGENCIA MODO TRAVEL OCTUBRE / …"
click at [478, 205] on icon at bounding box center [477, 205] width 6 height 6
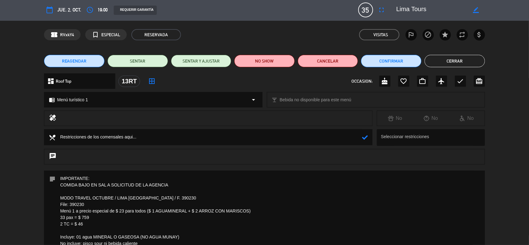
scroll to position [0, 0]
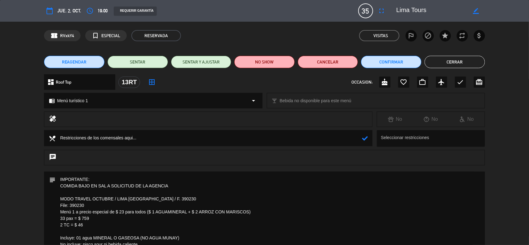
click at [430, 64] on button "Cerrar" at bounding box center [454, 62] width 60 height 12
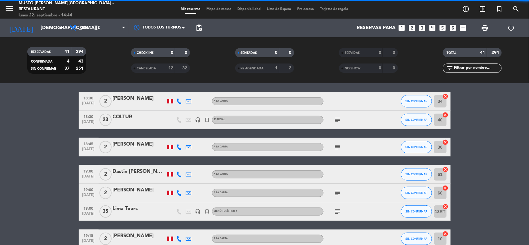
click at [131, 208] on div "Lima Tours" at bounding box center [139, 209] width 53 height 8
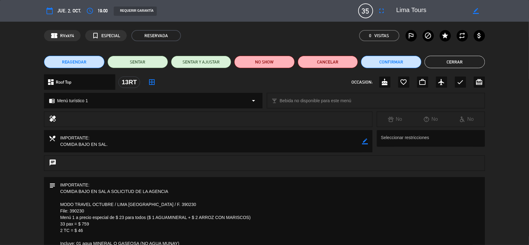
click at [364, 139] on icon "border_color" at bounding box center [365, 141] width 6 height 6
click at [144, 147] on textarea at bounding box center [208, 141] width 306 height 22
click at [156, 145] on textarea at bounding box center [208, 141] width 306 height 22
type textarea "IMPORTANTE: COMIDA BAJO EN SAL A SOLICITUD DE LA AGENCIA."
click at [366, 142] on icon at bounding box center [365, 141] width 6 height 6
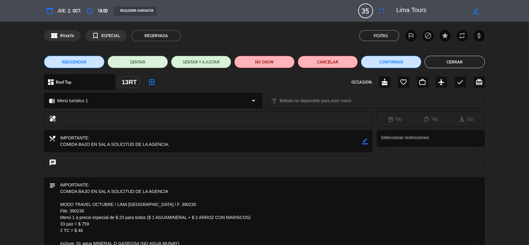
drag, startPoint x: 87, startPoint y: 231, endPoint x: 58, endPoint y: 210, distance: 35.9
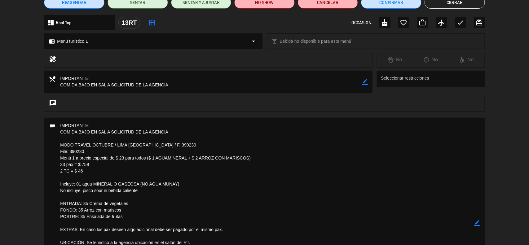
scroll to position [77, 0]
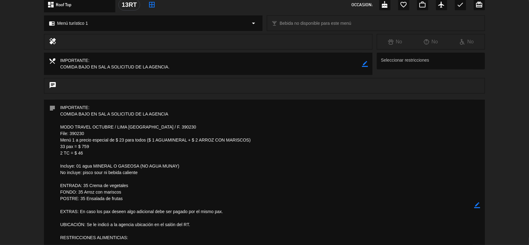
click at [476, 206] on icon "border_color" at bounding box center [477, 205] width 6 height 6
click at [173, 126] on textarea at bounding box center [264, 205] width 419 height 211
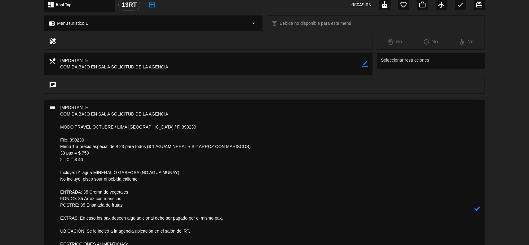
paste textarea "C2J3 390230-MODO TRAVEL - SOLO [GEOGRAPHIC_DATA] - OCTUBRE"
type textarea "IMPORTANTE: COMIDA BAJO EN SAL A SOLICITUD DE LA AGENCIA MODO TRAVEL OCTUBRE / …"
click at [475, 207] on icon at bounding box center [477, 209] width 6 height 6
click at [0, 0] on div at bounding box center [0, 0] width 0 height 0
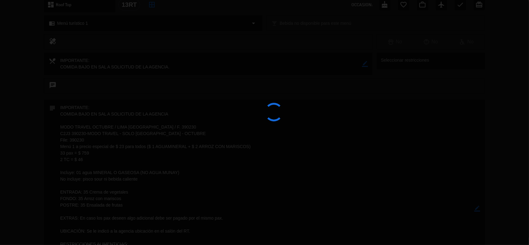
click at [476, 207] on div at bounding box center [264, 122] width 529 height 245
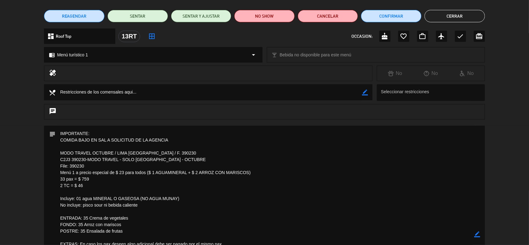
scroll to position [116, 0]
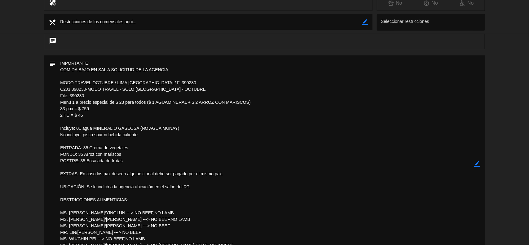
click at [479, 163] on icon "border_color" at bounding box center [477, 164] width 6 height 6
click at [478, 163] on icon "border_color" at bounding box center [477, 164] width 6 height 6
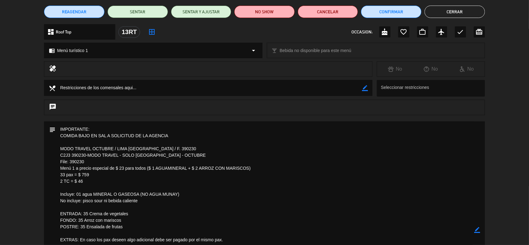
scroll to position [0, 0]
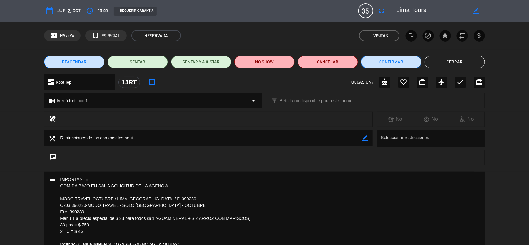
click at [380, 62] on button "Confirmar" at bounding box center [391, 62] width 60 height 12
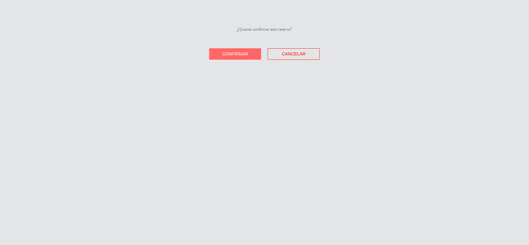
click at [243, 50] on button "Confirmar" at bounding box center [235, 53] width 52 height 11
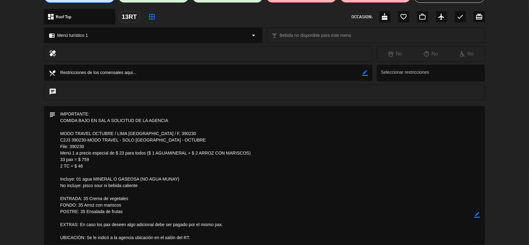
scroll to position [77, 0]
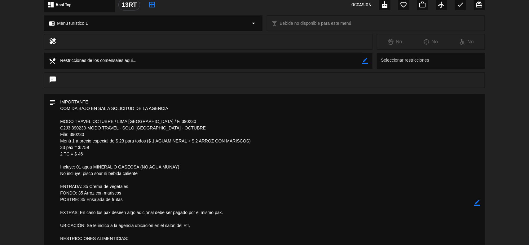
click at [477, 202] on icon "border_color" at bounding box center [477, 203] width 6 height 6
click at [132, 191] on textarea at bounding box center [264, 202] width 419 height 217
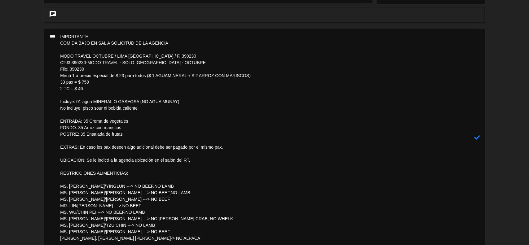
scroll to position [155, 0]
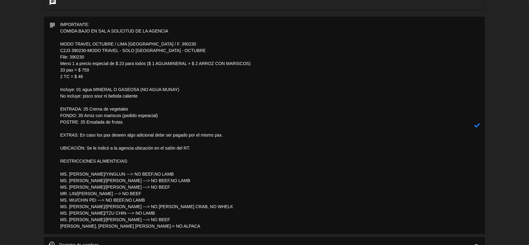
click at [474, 124] on icon at bounding box center [477, 125] width 6 height 6
click at [476, 126] on icon "border_color" at bounding box center [477, 125] width 6 height 6
click at [147, 115] on textarea at bounding box center [264, 125] width 419 height 217
click at [476, 123] on icon at bounding box center [477, 125] width 6 height 6
click at [476, 125] on icon "border_color" at bounding box center [477, 125] width 6 height 6
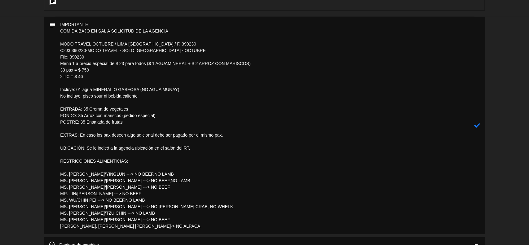
click at [476, 125] on icon at bounding box center [477, 125] width 6 height 6
click at [480, 127] on icon "border_color" at bounding box center [477, 125] width 6 height 6
click at [167, 63] on textarea at bounding box center [264, 125] width 419 height 217
click at [479, 127] on icon at bounding box center [477, 125] width 6 height 6
click at [477, 126] on icon "border_color" at bounding box center [477, 125] width 6 height 6
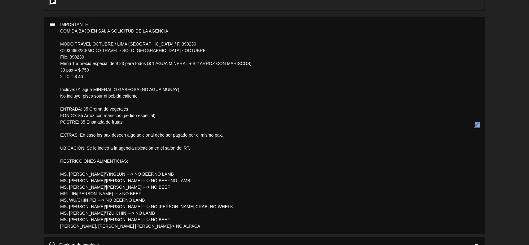
click at [477, 126] on icon "border_color" at bounding box center [477, 125] width 6 height 6
click at [477, 126] on icon at bounding box center [477, 125] width 6 height 6
click at [475, 125] on icon "border_color" at bounding box center [477, 125] width 6 height 6
click at [196, 148] on textarea at bounding box center [264, 125] width 419 height 217
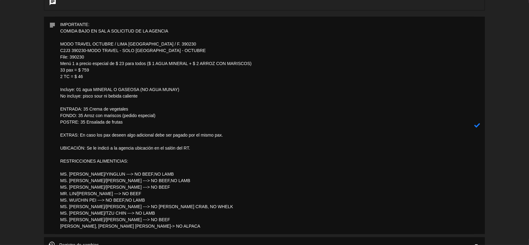
paste textarea "4 mesas de 4 pax y 3 mesas de 6 pax aproximadamente."
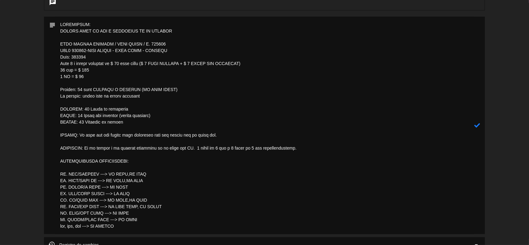
click at [193, 150] on textarea at bounding box center [264, 125] width 419 height 217
click at [479, 125] on icon at bounding box center [477, 125] width 6 height 6
click at [478, 125] on icon "border_color" at bounding box center [477, 125] width 6 height 6
click at [192, 147] on textarea at bounding box center [264, 125] width 419 height 217
drag, startPoint x: 368, startPoint y: 147, endPoint x: 250, endPoint y: 148, distance: 118.0
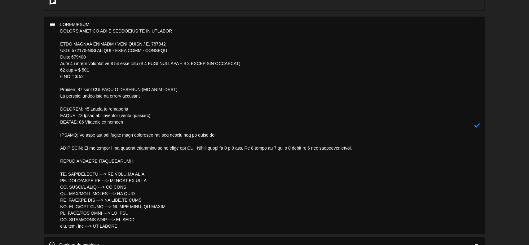
click at [250, 148] on textarea at bounding box center [264, 125] width 419 height 217
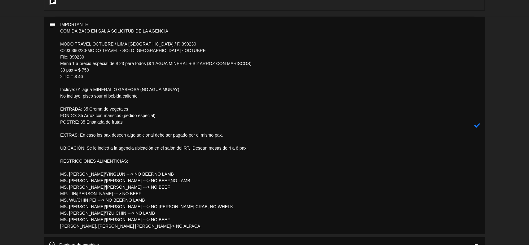
type textarea "IMPORTANTE: COMIDA BAJO EN SAL A SOLICITUD DE LA AGENCIA MODO TRAVEL OCTUBRE / …"
click at [477, 125] on icon at bounding box center [477, 125] width 6 height 6
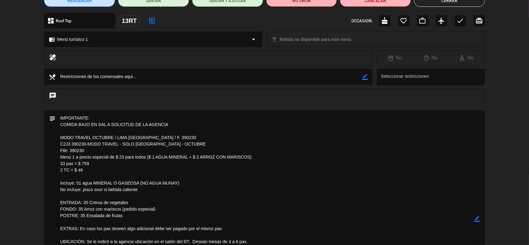
scroll to position [116, 0]
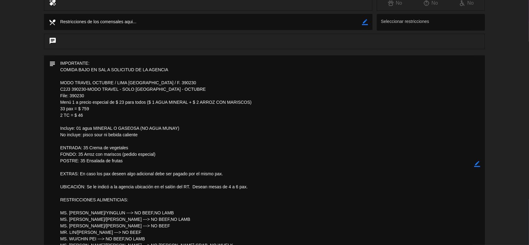
click at [476, 162] on icon "border_color" at bounding box center [477, 164] width 6 height 6
click at [476, 162] on icon at bounding box center [477, 164] width 6 height 6
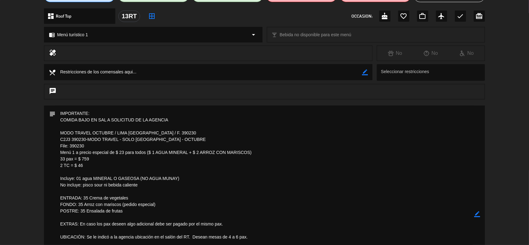
scroll to position [0, 0]
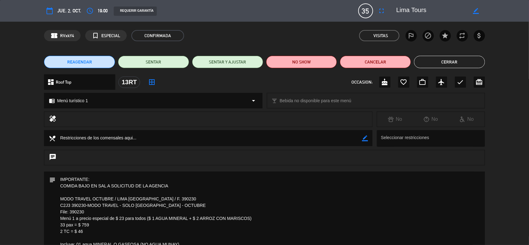
click at [469, 61] on button "Cerrar" at bounding box center [449, 62] width 71 height 12
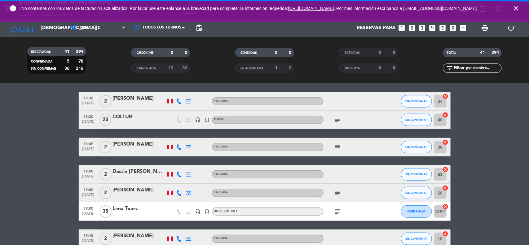
click at [130, 209] on div "Lima Tours" at bounding box center [139, 209] width 53 height 8
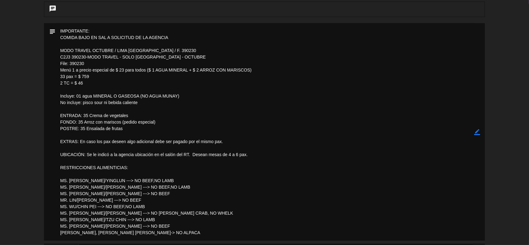
scroll to position [155, 0]
click at [479, 130] on icon "border_color" at bounding box center [477, 131] width 6 height 6
click at [92, 172] on textarea at bounding box center [264, 130] width 419 height 217
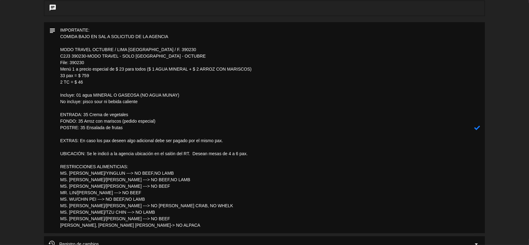
drag, startPoint x: 142, startPoint y: 226, endPoint x: 58, endPoint y: 165, distance: 104.2
click at [58, 165] on textarea at bounding box center [264, 127] width 419 height 211
type textarea "IMPORTANTE: COMIDA BAJO EN SAL A SOLICITUD DE LA AGENCIA MODO TRAVEL OCTUBRE / …"
click at [478, 124] on div at bounding box center [477, 127] width 6 height 211
click at [478, 127] on icon at bounding box center [477, 128] width 6 height 6
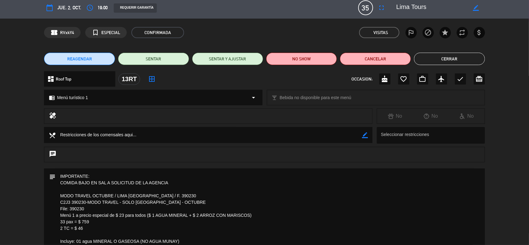
scroll to position [0, 0]
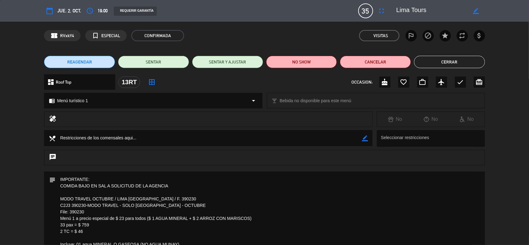
click at [436, 64] on button "Cerrar" at bounding box center [449, 62] width 71 height 12
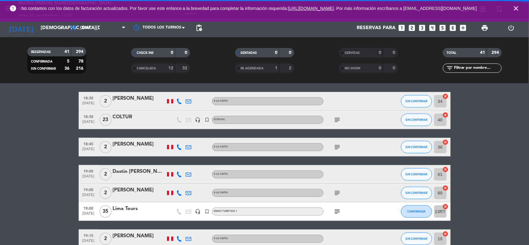
click at [129, 210] on div "Lima Tours" at bounding box center [139, 209] width 53 height 8
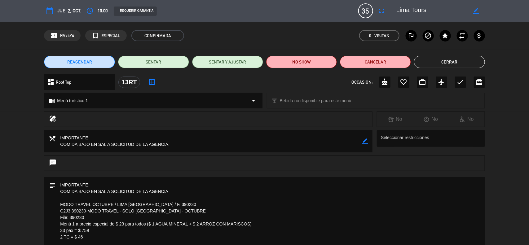
drag, startPoint x: 364, startPoint y: 142, endPoint x: 358, endPoint y: 142, distance: 5.6
click at [363, 142] on icon "border_color" at bounding box center [365, 141] width 6 height 6
click at [197, 148] on textarea at bounding box center [208, 141] width 306 height 22
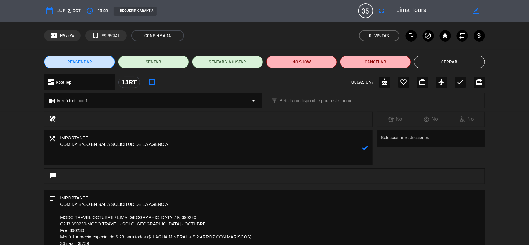
paste textarea "RESTRICCIONES ALIMENTICIAS: MS. [PERSON_NAME]/YINGLUN ---> NO BEEF,NO LAMB MS. …"
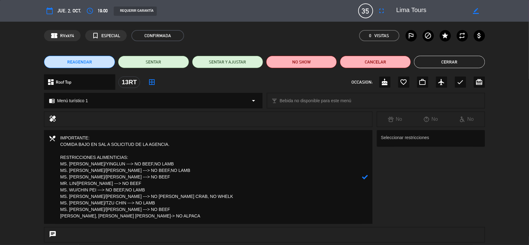
type textarea "IMPORTANTE: COMIDA BAJO EN SAL A SOLICITUD DE LA AGENCIA. RESTRICCIONES ALIMENT…"
click at [364, 179] on icon at bounding box center [365, 177] width 6 height 6
click at [443, 61] on button "Cerrar" at bounding box center [449, 62] width 71 height 12
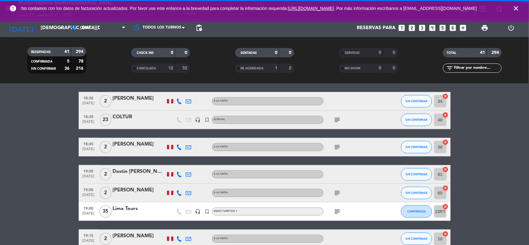
click at [125, 207] on div "Lima Tours" at bounding box center [139, 209] width 53 height 8
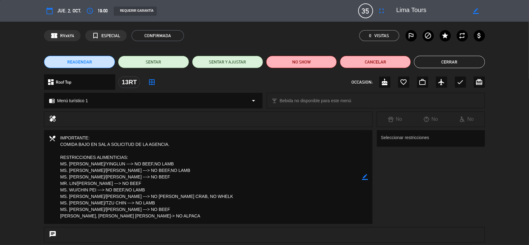
click at [362, 178] on icon "border_color" at bounding box center [365, 177] width 6 height 6
click at [364, 178] on icon at bounding box center [365, 177] width 6 height 6
click at [452, 60] on button "Cerrar" at bounding box center [449, 62] width 71 height 12
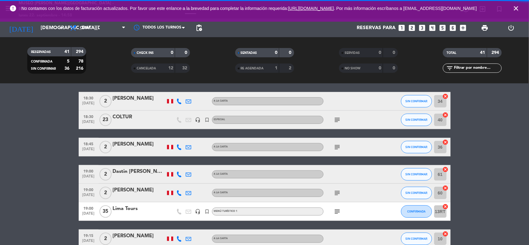
click at [516, 10] on icon "close" at bounding box center [515, 8] width 7 height 7
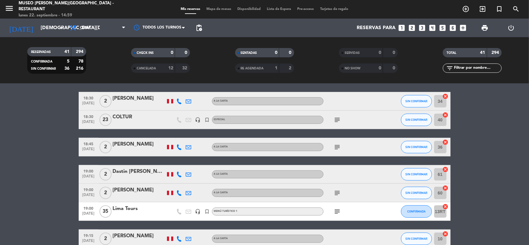
click at [50, 28] on input "[DEMOGRAPHIC_DATA][DATE]" at bounding box center [69, 28] width 65 height 12
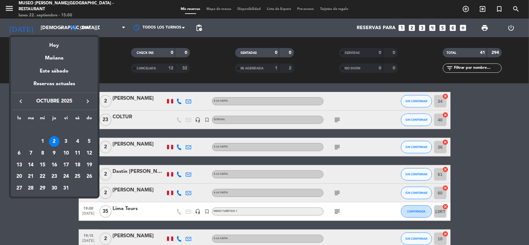
click at [22, 99] on icon "keyboard_arrow_left" at bounding box center [20, 101] width 7 height 7
click at [78, 164] on div "20" at bounding box center [77, 165] width 11 height 11
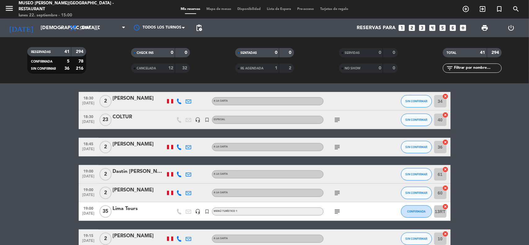
type input "[DATE]"
click at [347, 51] on span "SERVIDAS" at bounding box center [352, 52] width 15 height 3
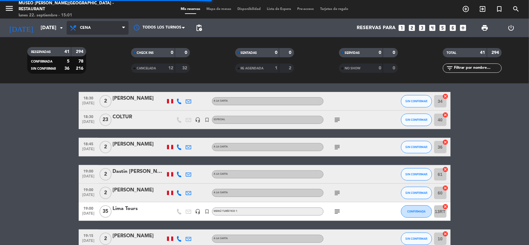
click at [112, 30] on span "Cena" at bounding box center [98, 28] width 62 height 14
click at [102, 69] on div "menu [GEOGRAPHIC_DATA][PERSON_NAME] - Restaurant [DATE] 22. septiembre - 15:01 …" at bounding box center [264, 42] width 529 height 84
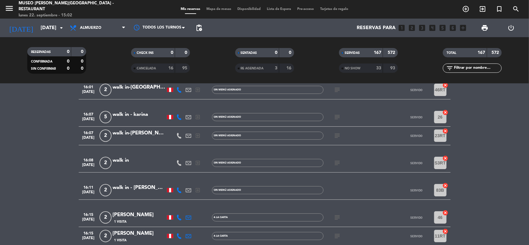
scroll to position [3137, 0]
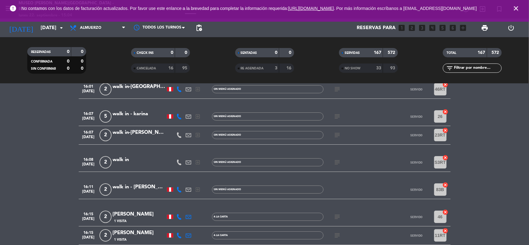
drag, startPoint x: 471, startPoint y: 68, endPoint x: 467, endPoint y: 68, distance: 4.1
click at [471, 68] on input "text" at bounding box center [477, 68] width 48 height 7
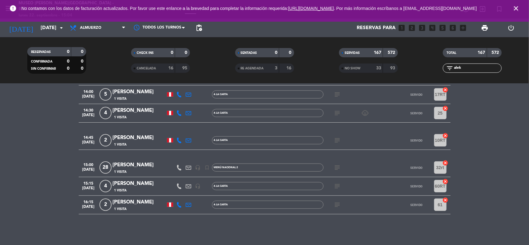
scroll to position [0, 0]
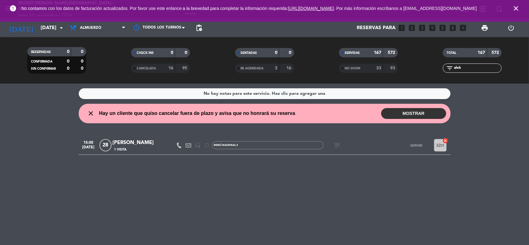
type input "alek"
click at [138, 143] on div "[PERSON_NAME]" at bounding box center [139, 143] width 53 height 8
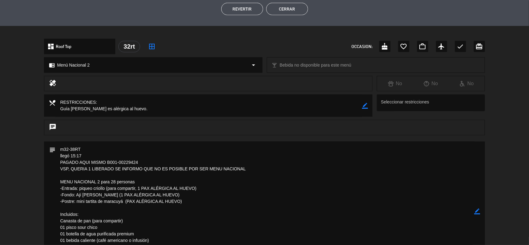
scroll to position [232, 0]
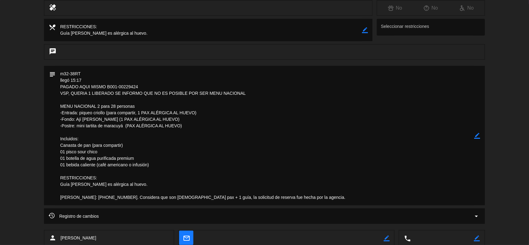
drag, startPoint x: 84, startPoint y: 72, endPoint x: 59, endPoint y: 72, distance: 25.4
click at [57, 72] on textarea at bounding box center [264, 135] width 419 height 139
drag, startPoint x: 82, startPoint y: 77, endPoint x: 45, endPoint y: 80, distance: 37.6
click at [45, 80] on div "subject border_color" at bounding box center [264, 135] width 441 height 139
drag, startPoint x: 155, startPoint y: 85, endPoint x: 43, endPoint y: 88, distance: 111.6
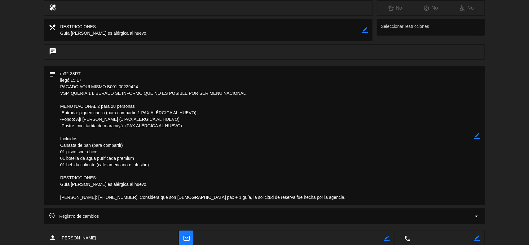
click at [43, 88] on div "subject border_color" at bounding box center [264, 137] width 529 height 143
drag, startPoint x: 59, startPoint y: 93, endPoint x: 248, endPoint y: 95, distance: 189.3
click at [248, 95] on textarea at bounding box center [264, 135] width 419 height 139
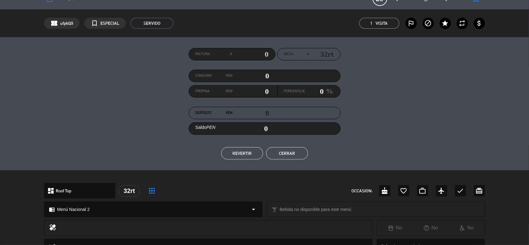
scroll to position [0, 0]
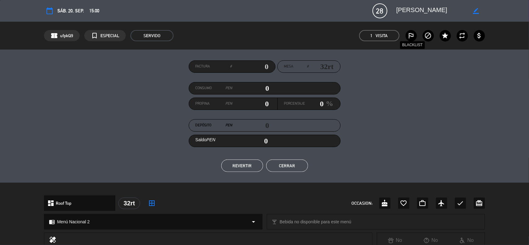
click at [413, 33] on icon "outlined_flag" at bounding box center [410, 35] width 7 height 7
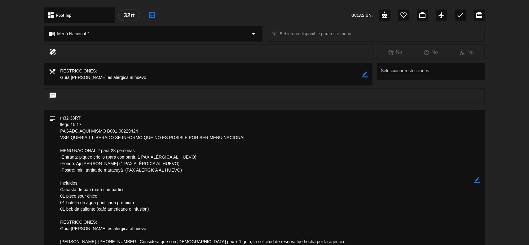
scroll to position [232, 0]
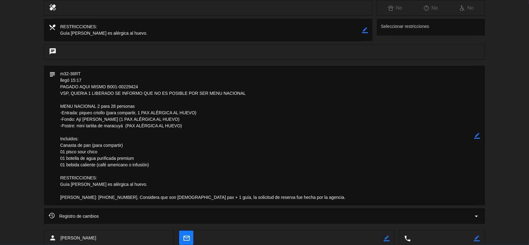
click at [174, 131] on textarea at bounding box center [264, 135] width 419 height 139
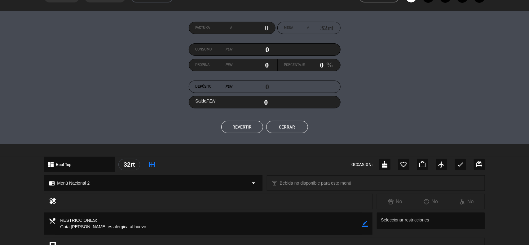
scroll to position [0, 0]
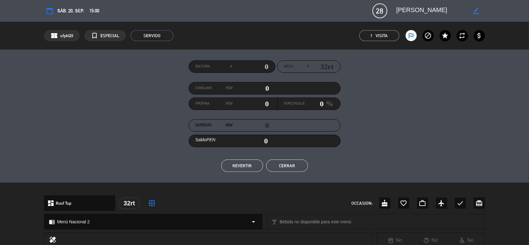
click at [294, 166] on button "Cerrar" at bounding box center [287, 166] width 42 height 12
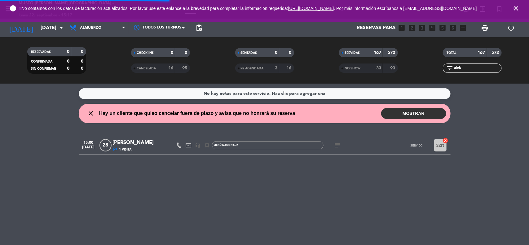
click at [516, 10] on icon "close" at bounding box center [515, 8] width 7 height 7
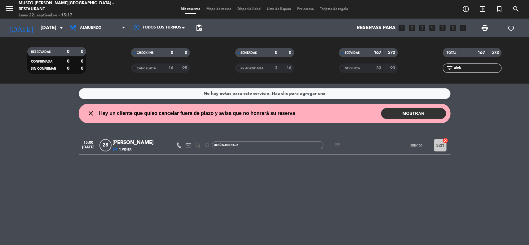
drag, startPoint x: 466, startPoint y: 68, endPoint x: 424, endPoint y: 68, distance: 41.8
click at [424, 68] on div "filter_list alek" at bounding box center [472, 68] width 104 height 9
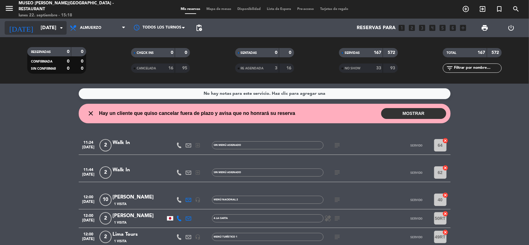
click at [56, 27] on input "[DATE]" at bounding box center [69, 28] width 65 height 12
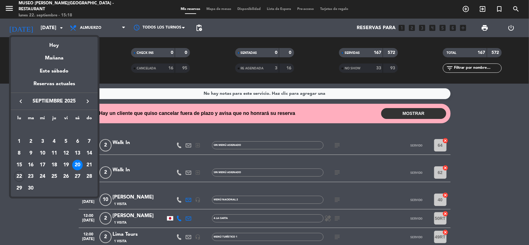
click at [88, 100] on icon "keyboard_arrow_right" at bounding box center [87, 101] width 7 height 7
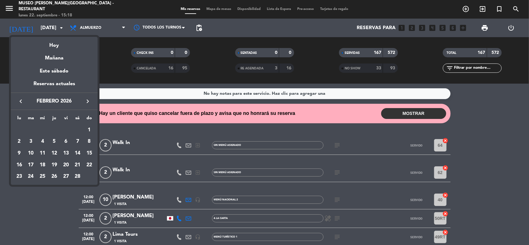
click at [88, 100] on icon "keyboard_arrow_right" at bounding box center [87, 101] width 7 height 7
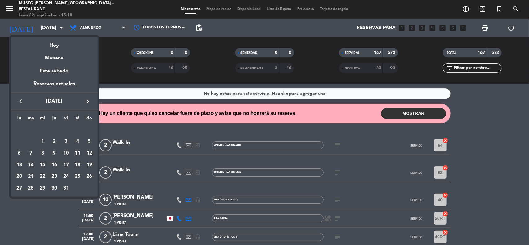
click at [88, 101] on icon "keyboard_arrow_right" at bounding box center [87, 101] width 7 height 7
click at [19, 101] on icon "keyboard_arrow_left" at bounding box center [20, 101] width 7 height 7
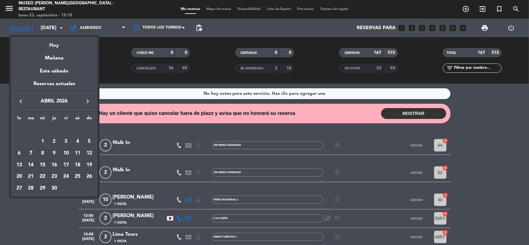
click at [19, 101] on icon "keyboard_arrow_left" at bounding box center [20, 101] width 7 height 7
click at [77, 164] on div "21" at bounding box center [77, 165] width 11 height 11
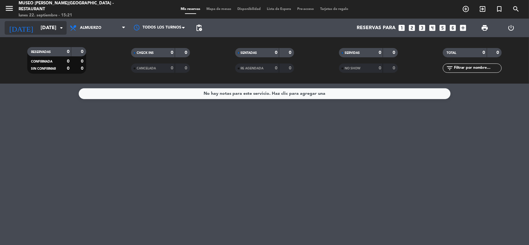
click at [46, 28] on input "[DATE]" at bounding box center [69, 28] width 65 height 12
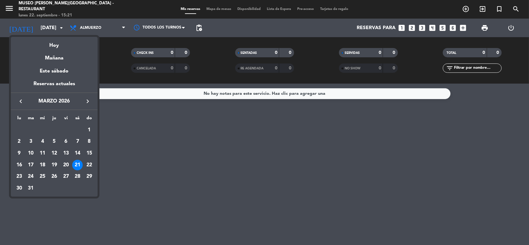
click at [20, 101] on icon "keyboard_arrow_left" at bounding box center [20, 101] width 7 height 7
click at [86, 100] on icon "keyboard_arrow_right" at bounding box center [87, 101] width 7 height 7
click at [20, 100] on icon "keyboard_arrow_left" at bounding box center [20, 101] width 7 height 7
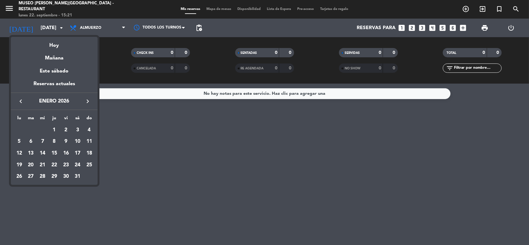
click at [20, 100] on icon "keyboard_arrow_left" at bounding box center [20, 101] width 7 height 7
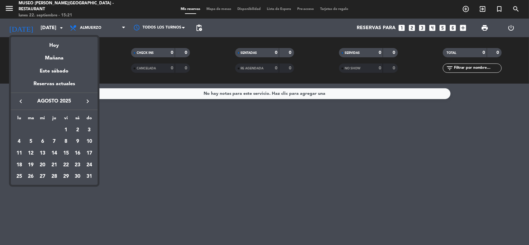
click at [20, 100] on icon "keyboard_arrow_left" at bounding box center [20, 101] width 7 height 7
click at [86, 99] on icon "keyboard_arrow_right" at bounding box center [87, 101] width 7 height 7
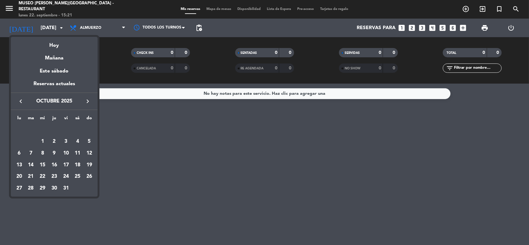
click at [19, 100] on icon "keyboard_arrow_left" at bounding box center [20, 101] width 7 height 7
click at [19, 177] on div "22" at bounding box center [19, 176] width 11 height 11
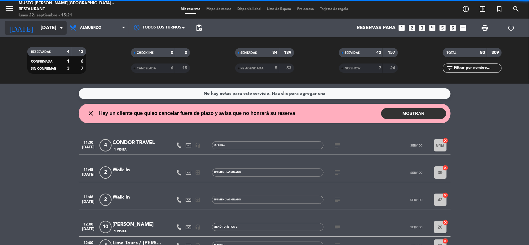
click at [47, 31] on input "[DATE]" at bounding box center [69, 28] width 65 height 12
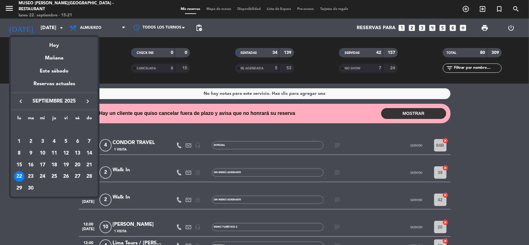
click at [77, 168] on div "20" at bounding box center [77, 165] width 11 height 11
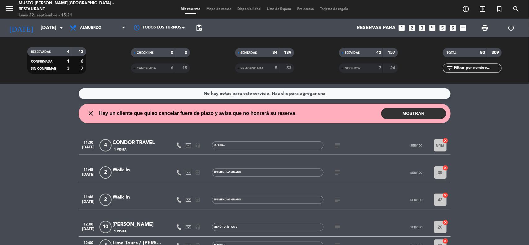
type input "[DATE]"
click at [463, 67] on input "text" at bounding box center [477, 68] width 48 height 7
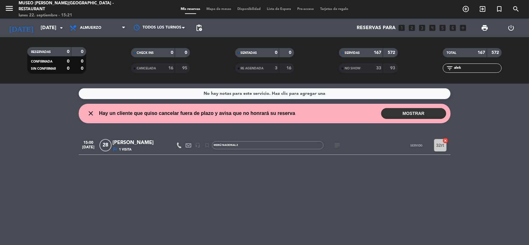
type input "alek"
click at [144, 140] on div "[PERSON_NAME]" at bounding box center [139, 143] width 53 height 8
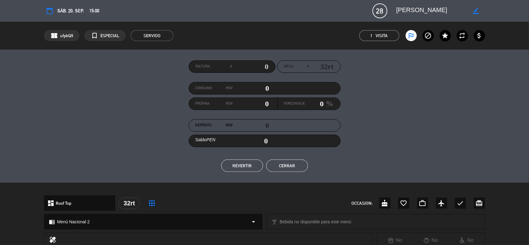
click at [475, 10] on icon "border_color" at bounding box center [476, 11] width 6 height 6
drag, startPoint x: 466, startPoint y: 9, endPoint x: 362, endPoint y: 2, distance: 104.7
click at [363, 4] on div "calendar_today sáb. 20, sep. 15:00 28 [PERSON_NAME] phone mail_outline" at bounding box center [264, 10] width 441 height 15
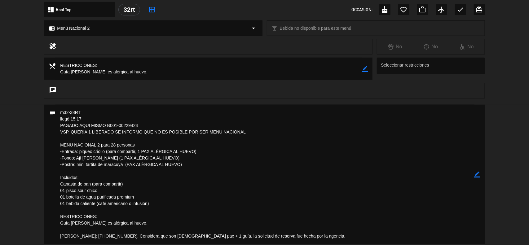
scroll to position [197, 0]
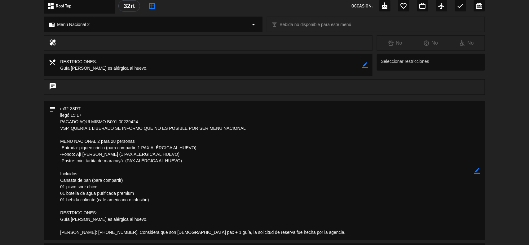
drag, startPoint x: 85, startPoint y: 238, endPoint x: 48, endPoint y: 236, distance: 36.9
click at [48, 236] on div "subject border_color" at bounding box center [264, 170] width 441 height 139
